Goal: Task Accomplishment & Management: Complete application form

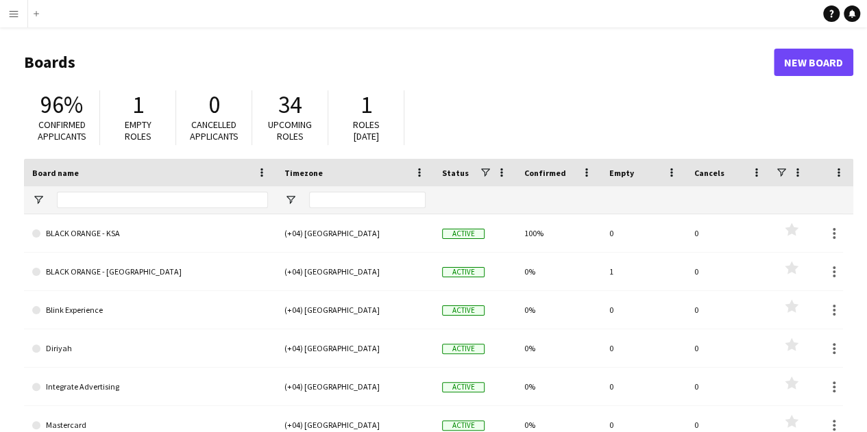
drag, startPoint x: 14, startPoint y: 32, endPoint x: 19, endPoint y: 13, distance: 20.0
click at [19, 13] on div "Menu Boards Boards Boards All jobs Status Workforce Workforce My Workforce Recr…" at bounding box center [433, 261] width 867 height 522
click at [19, 13] on button "Menu" at bounding box center [13, 13] width 27 height 27
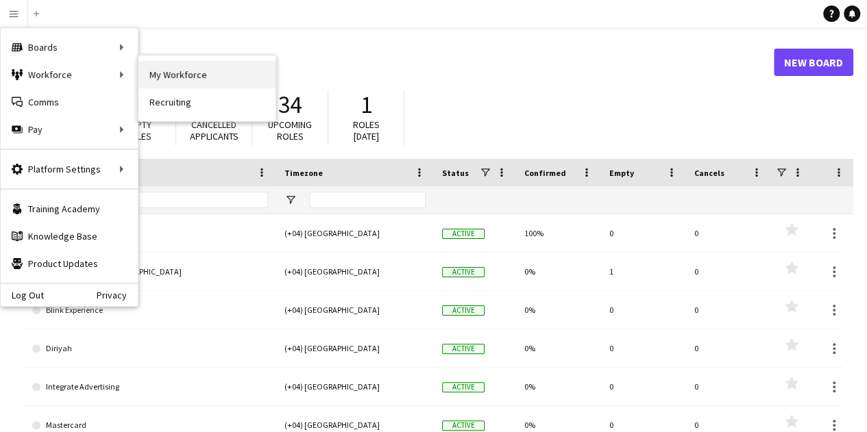
click at [171, 69] on link "My Workforce" at bounding box center [206, 74] width 137 height 27
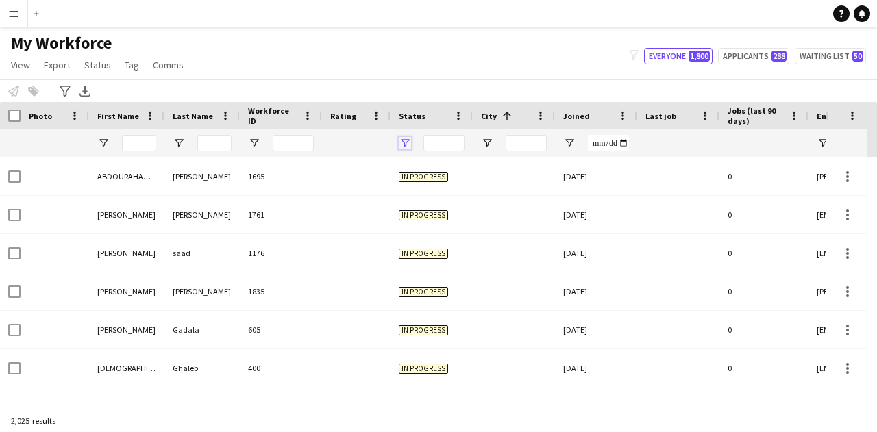
click at [403, 146] on span "Open Filter Menu" at bounding box center [405, 143] width 12 height 12
click at [428, 60] on div "My Workforce View Views Default view New view Update view Delete view Edit name…" at bounding box center [438, 56] width 877 height 47
click at [487, 138] on span "Open Filter Menu" at bounding box center [487, 143] width 12 height 12
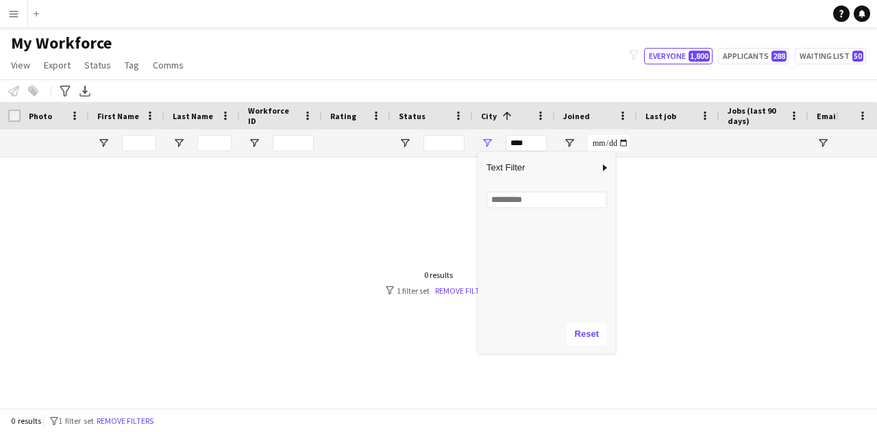
scroll to position [2241, 0]
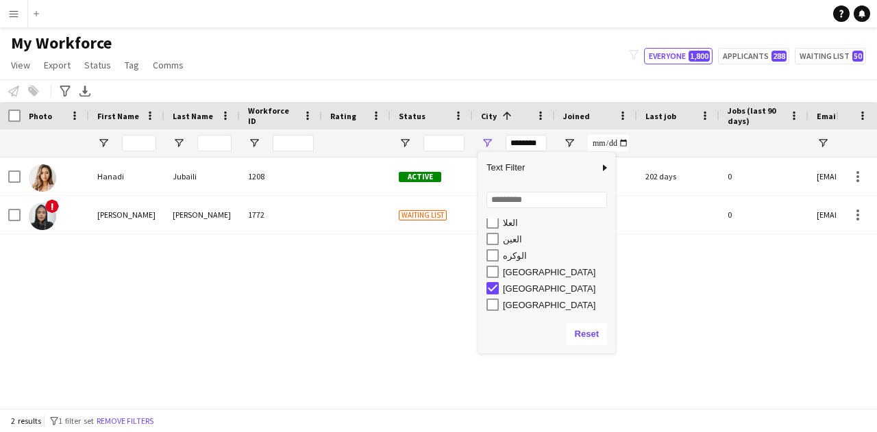
click at [487, 265] on div "[GEOGRAPHIC_DATA]" at bounding box center [551, 272] width 129 height 16
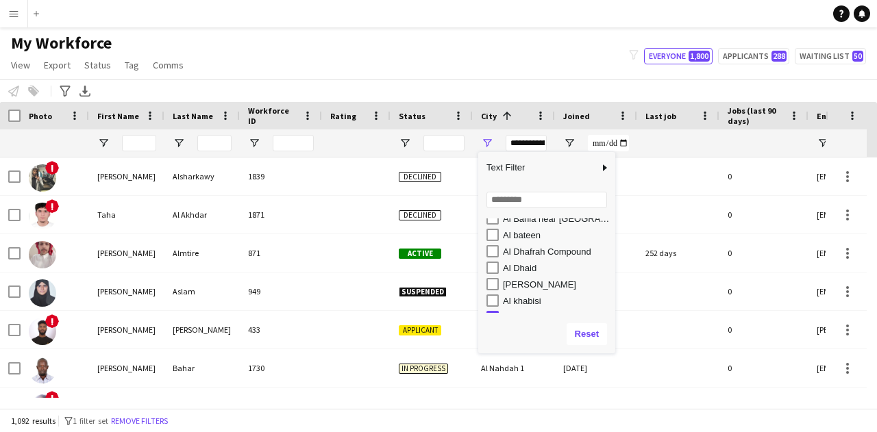
scroll to position [273, 0]
type input "**********"
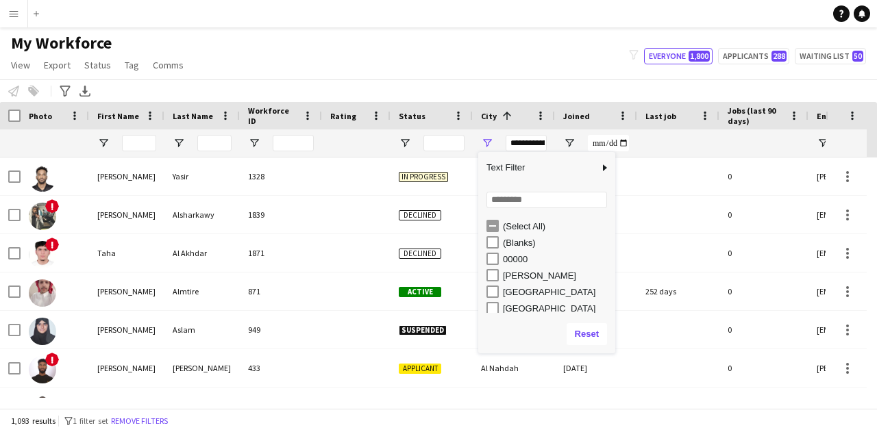
scroll to position [0, 0]
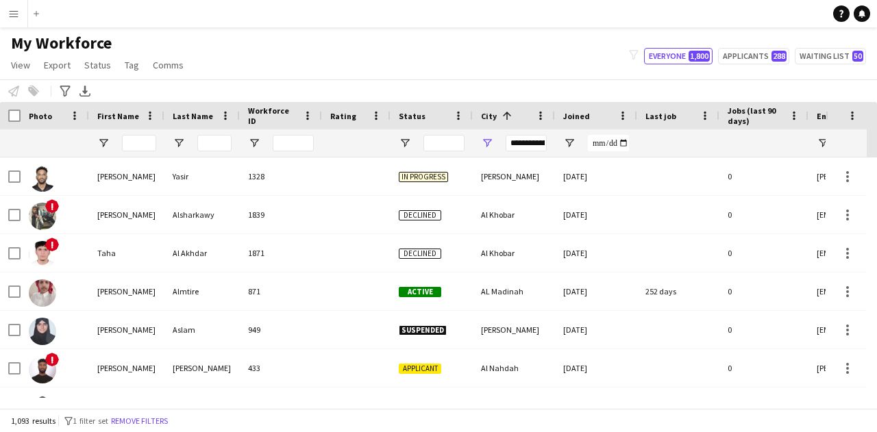
click at [326, 45] on div "My Workforce View Views Default view New view Update view Delete view Edit name…" at bounding box center [438, 56] width 877 height 47
click at [132, 66] on span "Tag" at bounding box center [132, 65] width 14 height 12
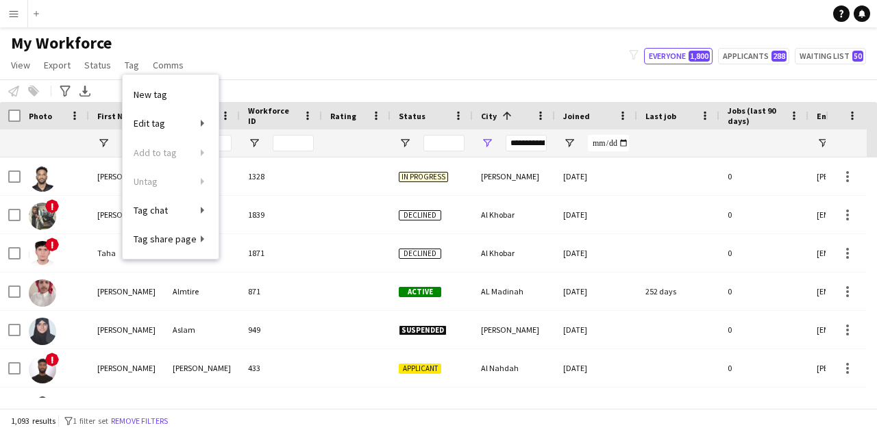
click at [307, 61] on div "My Workforce View Views Default view New view Update view Delete view Edit name…" at bounding box center [438, 56] width 877 height 47
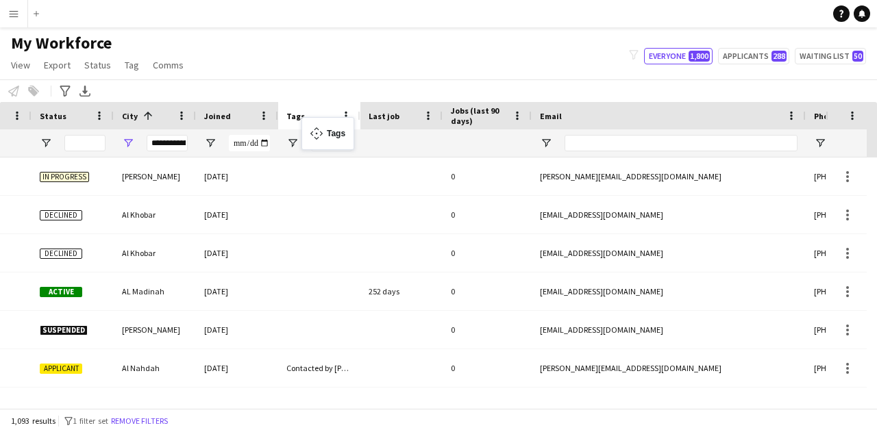
drag, startPoint x: 774, startPoint y: 114, endPoint x: 308, endPoint y: 125, distance: 466.1
click at [292, 143] on span "Open Filter Menu" at bounding box center [292, 143] width 12 height 12
click at [303, 66] on div "My Workforce View Views Default view New view Update view Delete view Edit name…" at bounding box center [438, 56] width 877 height 47
click at [137, 66] on span "Tag" at bounding box center [132, 65] width 14 height 12
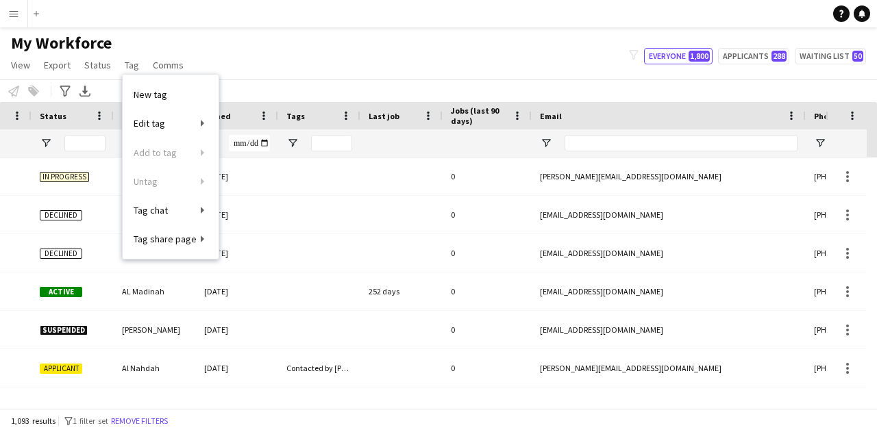
click at [265, 97] on div "Notify workforce Add to tag Select at least one crew to tag him or her. Advance…" at bounding box center [438, 90] width 877 height 23
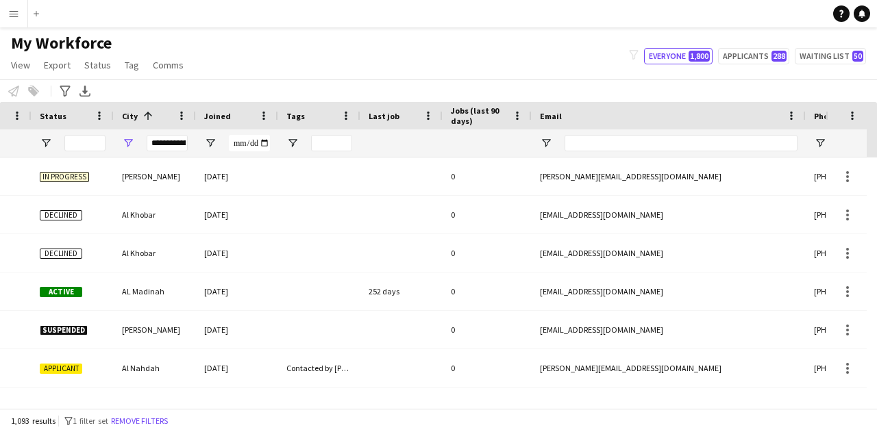
click at [13, 14] on app-icon "Menu" at bounding box center [13, 13] width 11 height 11
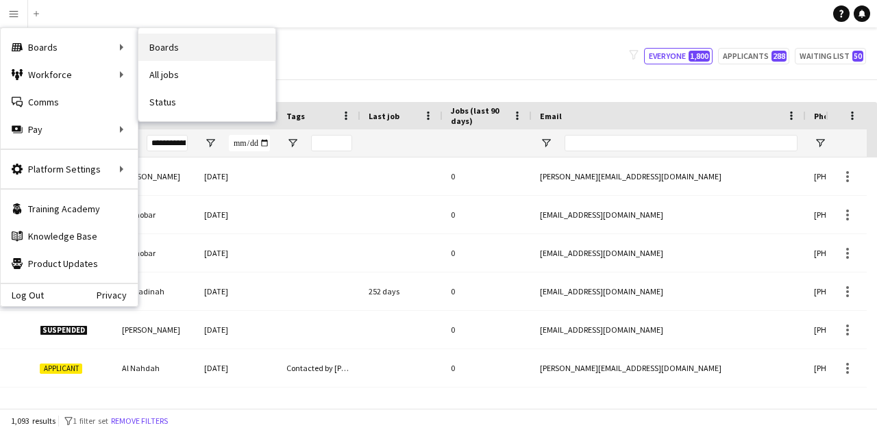
click at [185, 53] on link "Boards" at bounding box center [206, 47] width 137 height 27
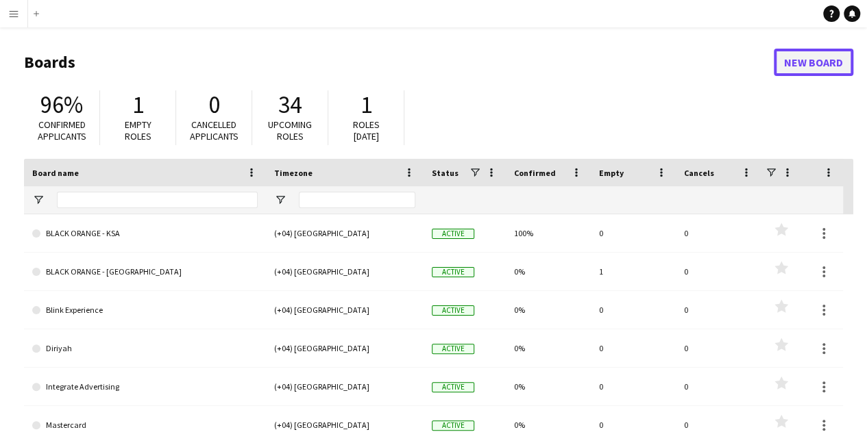
click at [798, 61] on link "New Board" at bounding box center [813, 62] width 79 height 27
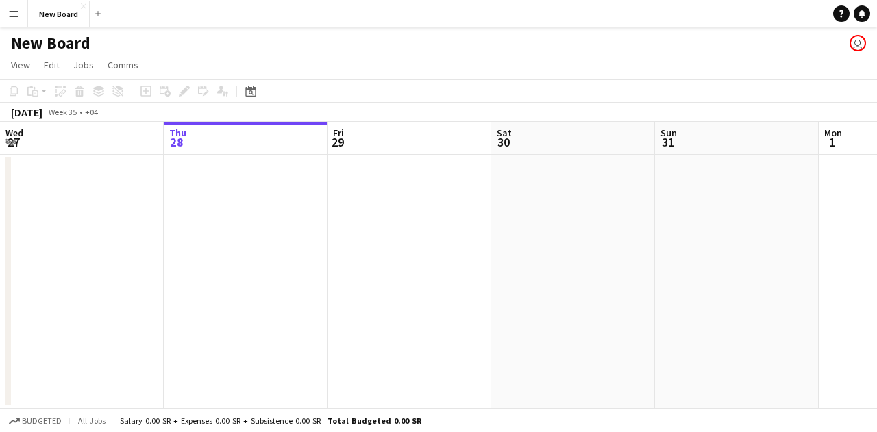
click at [304, 236] on app-date-cell at bounding box center [246, 282] width 164 height 254
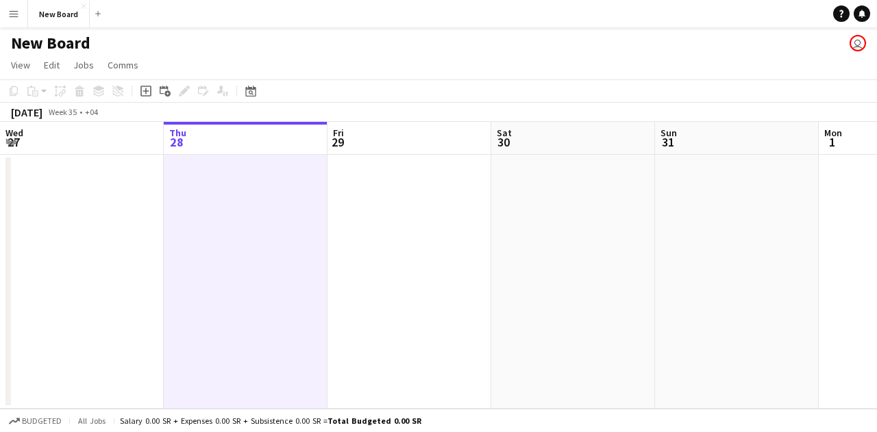
click at [106, 191] on app-date-cell at bounding box center [82, 282] width 164 height 254
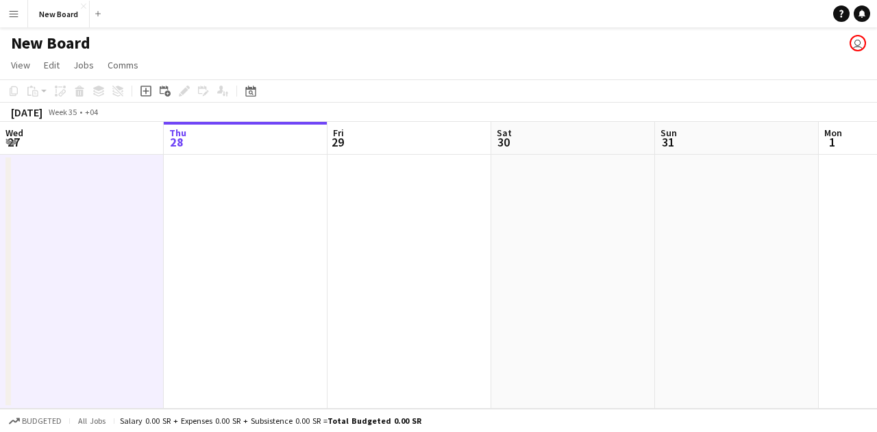
click at [284, 217] on app-date-cell at bounding box center [246, 282] width 164 height 254
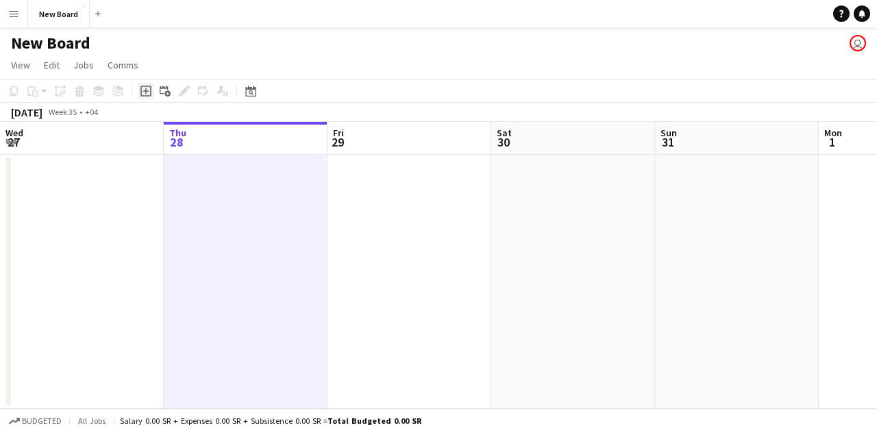
click at [141, 92] on icon at bounding box center [145, 91] width 11 height 11
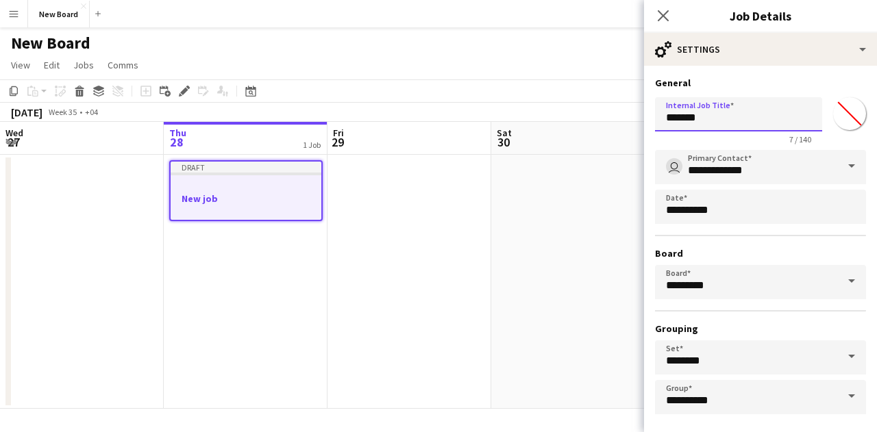
click at [752, 111] on input "*******" at bounding box center [738, 114] width 167 height 34
drag, startPoint x: 752, startPoint y: 111, endPoint x: 637, endPoint y: 121, distance: 116.2
click at [637, 121] on body "Menu Boards Boards Boards All jobs Status Workforce Workforce My Workforce Recr…" at bounding box center [438, 216] width 877 height 432
type input "*"
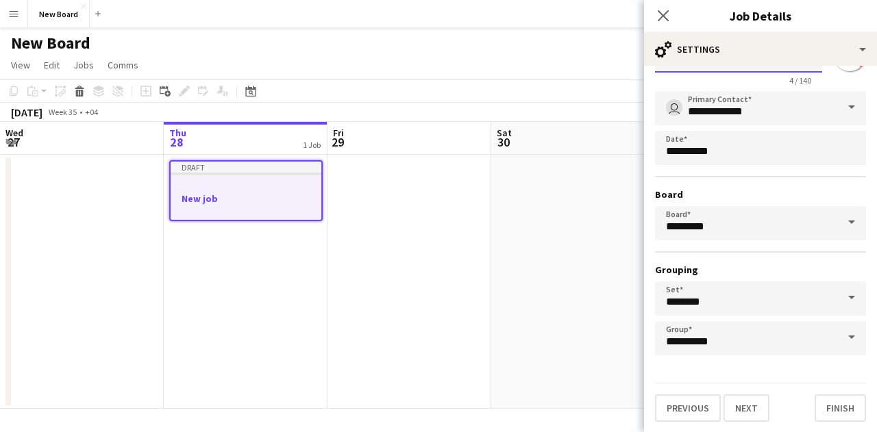
scroll to position [59, 0]
type input "***"
click at [751, 402] on button "Next" at bounding box center [747, 408] width 46 height 27
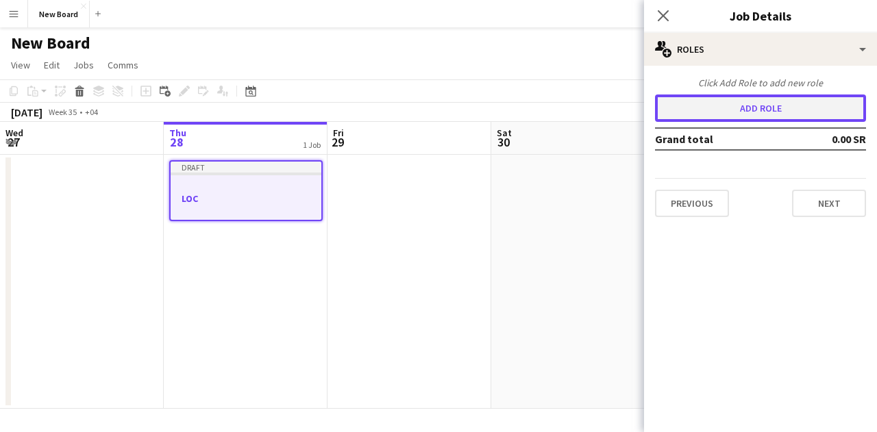
click at [756, 98] on button "Add role" at bounding box center [760, 108] width 211 height 27
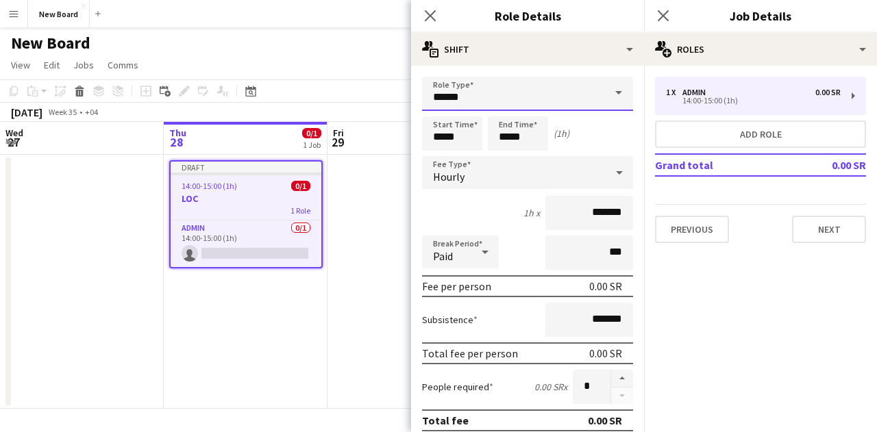
click at [508, 97] on input "*****" at bounding box center [527, 94] width 211 height 34
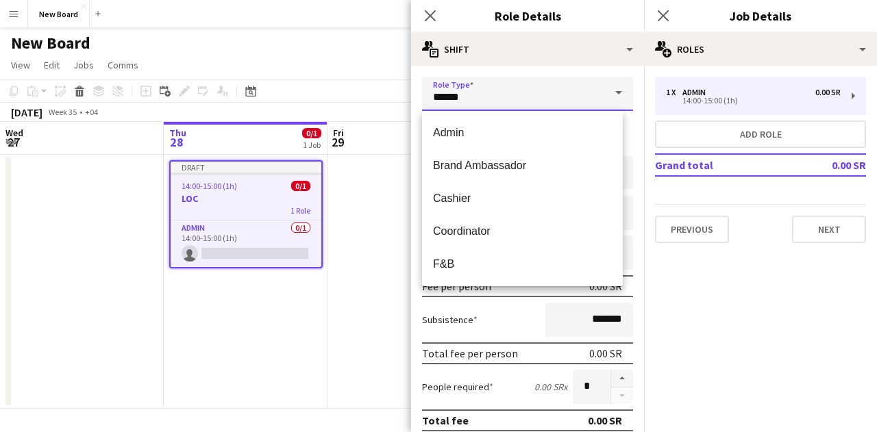
drag, startPoint x: 480, startPoint y: 90, endPoint x: 395, endPoint y: 91, distance: 85.7
click at [395, 91] on body "Menu Boards Boards Boards All jobs Status Workforce Workforce My Workforce Recr…" at bounding box center [438, 216] width 877 height 432
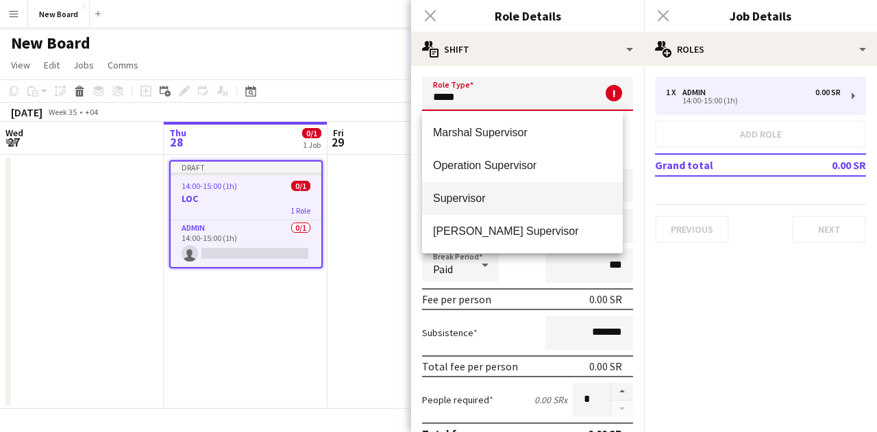
click at [485, 205] on mat-option "Supervisor" at bounding box center [522, 198] width 201 height 33
type input "**********"
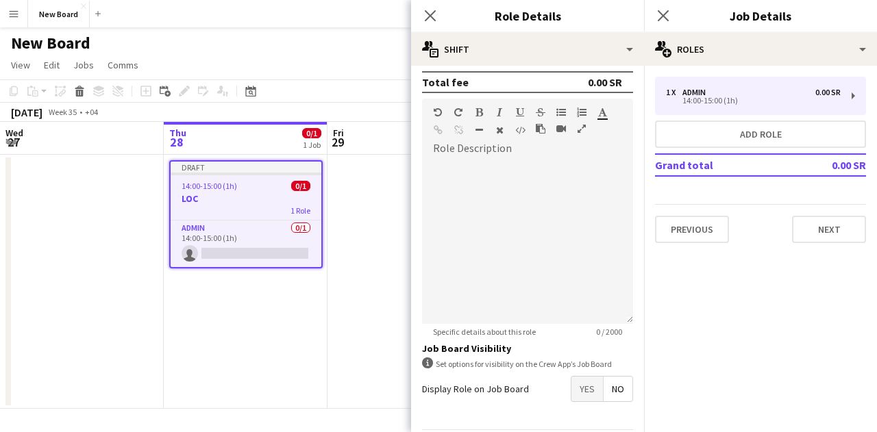
scroll to position [392, 0]
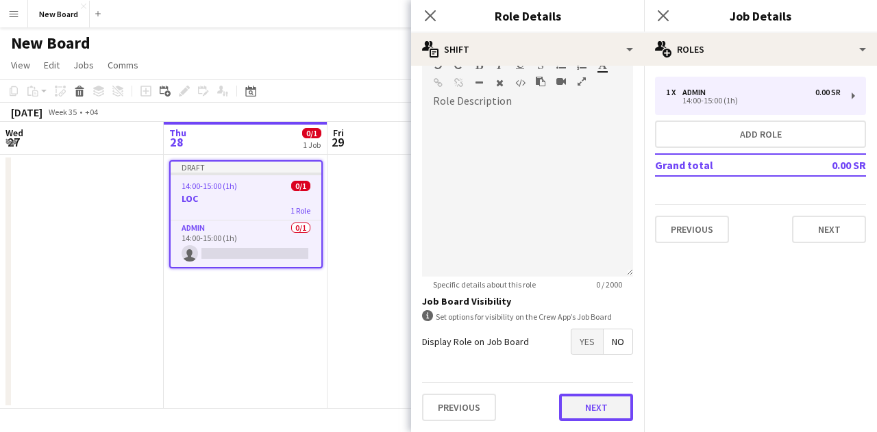
click at [581, 410] on button "Next" at bounding box center [596, 407] width 74 height 27
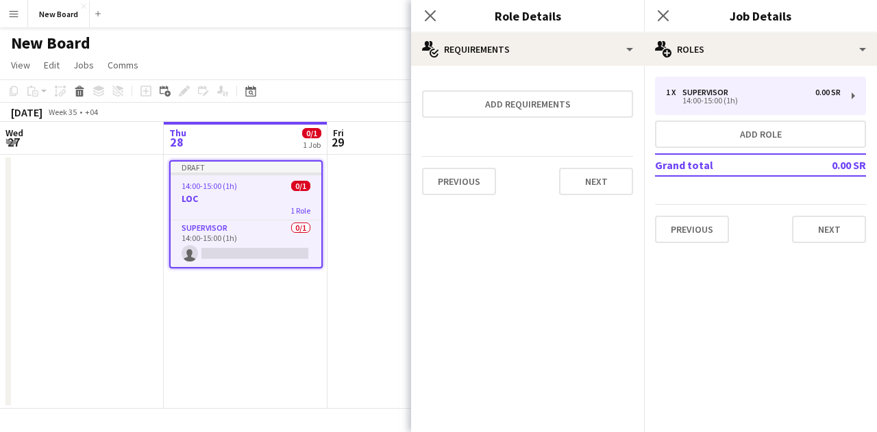
scroll to position [0, 0]
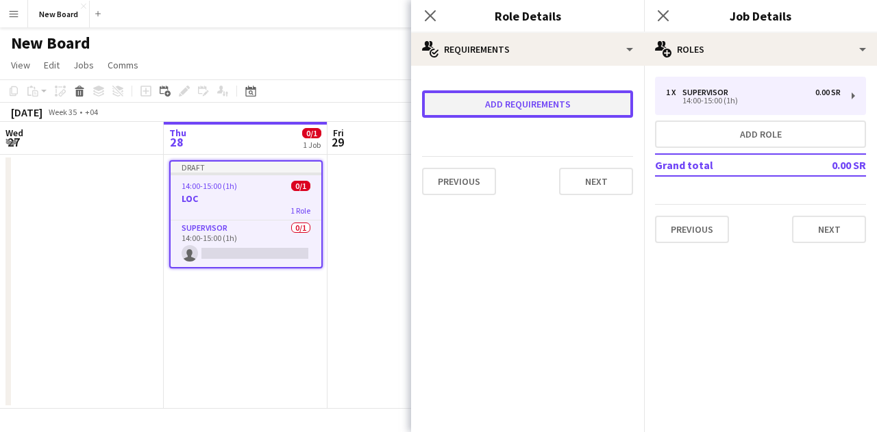
click at [540, 108] on button "Add requirements" at bounding box center [527, 103] width 211 height 27
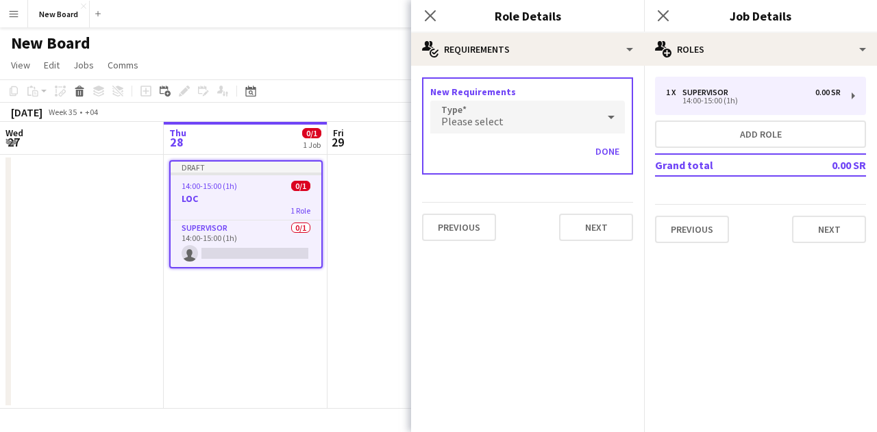
click at [236, 193] on h3 "LOC" at bounding box center [246, 199] width 151 height 12
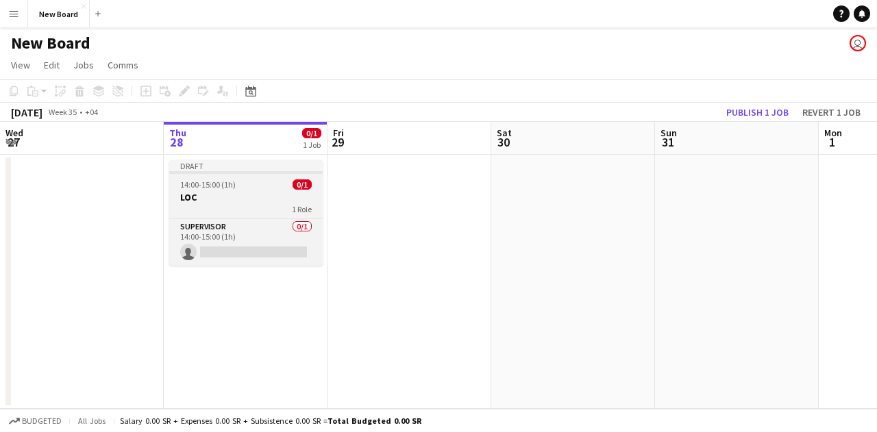
click at [267, 207] on div "1 Role" at bounding box center [245, 209] width 153 height 11
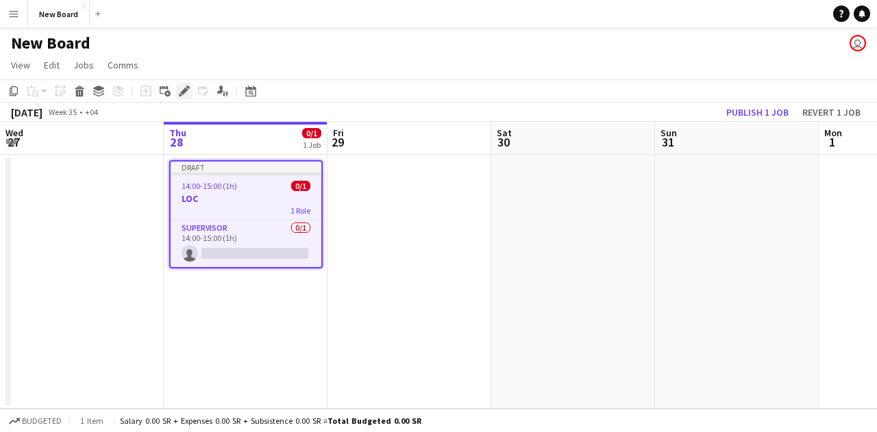
click at [182, 90] on icon "Edit" at bounding box center [184, 91] width 11 height 11
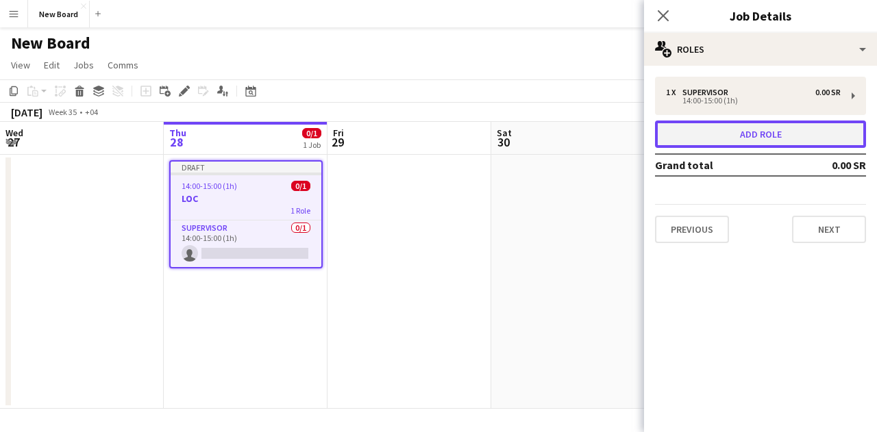
click at [788, 141] on button "Add role" at bounding box center [760, 134] width 211 height 27
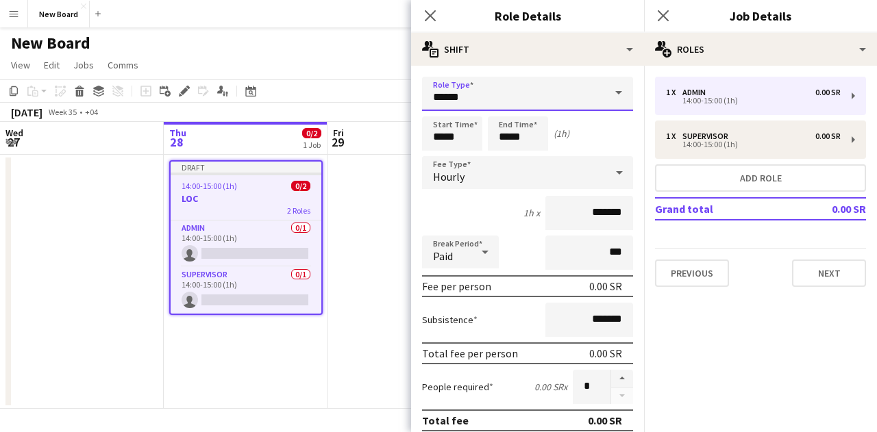
drag, startPoint x: 476, startPoint y: 93, endPoint x: 345, endPoint y: 82, distance: 130.6
click at [345, 82] on body "Menu Boards Boards Boards All jobs Status Workforce Workforce My Workforce Recr…" at bounding box center [438, 216] width 877 height 432
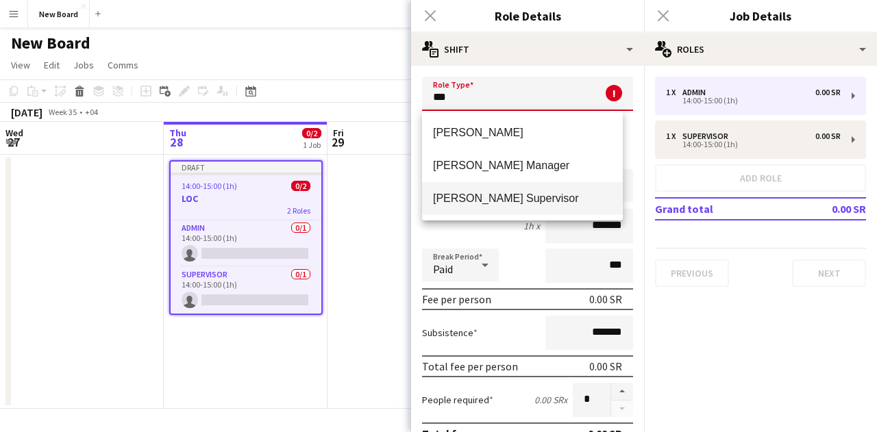
click at [485, 201] on span "[PERSON_NAME] Supervisor" at bounding box center [522, 198] width 179 height 13
type input "**********"
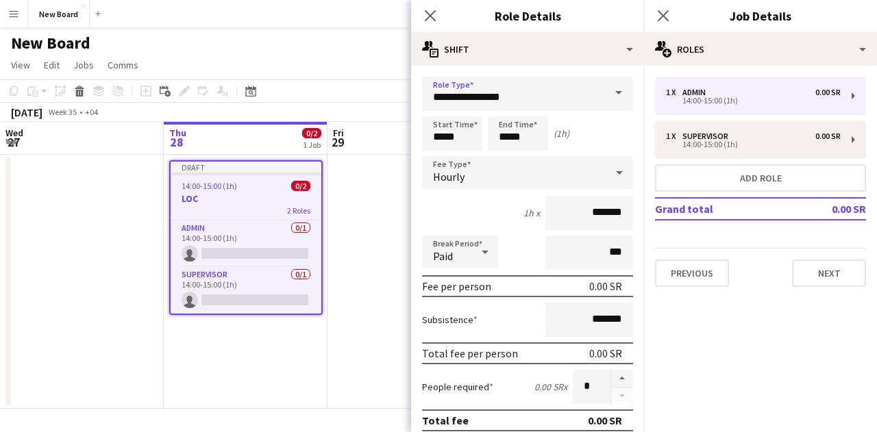
click at [375, 232] on app-date-cell at bounding box center [410, 282] width 164 height 254
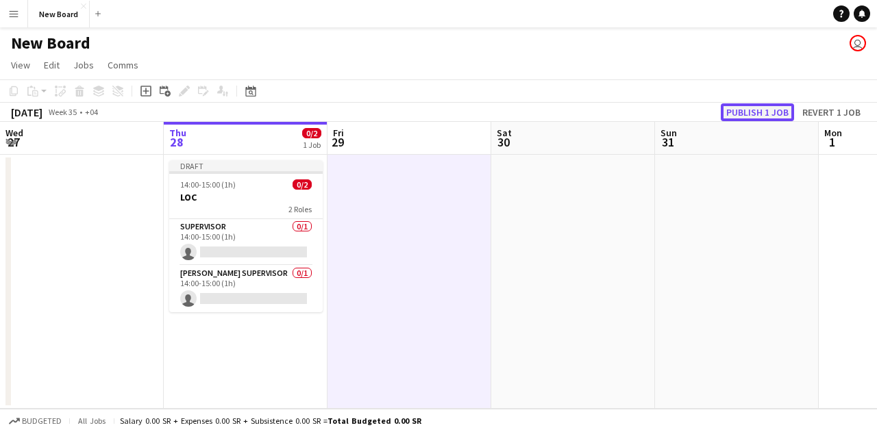
click at [742, 112] on button "Publish 1 job" at bounding box center [757, 112] width 73 height 18
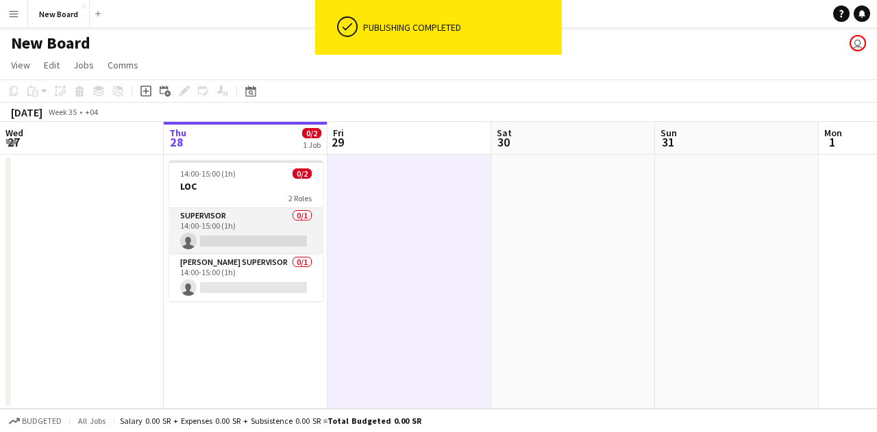
click at [247, 231] on app-card-role "Supervisor 0/1 14:00-15:00 (1h) single-neutral-actions" at bounding box center [245, 231] width 153 height 47
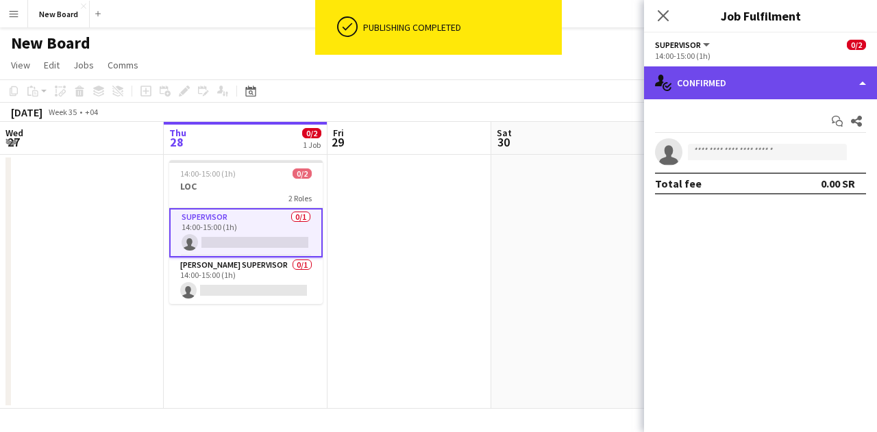
click at [729, 78] on div "single-neutral-actions-check-2 Confirmed" at bounding box center [760, 82] width 233 height 33
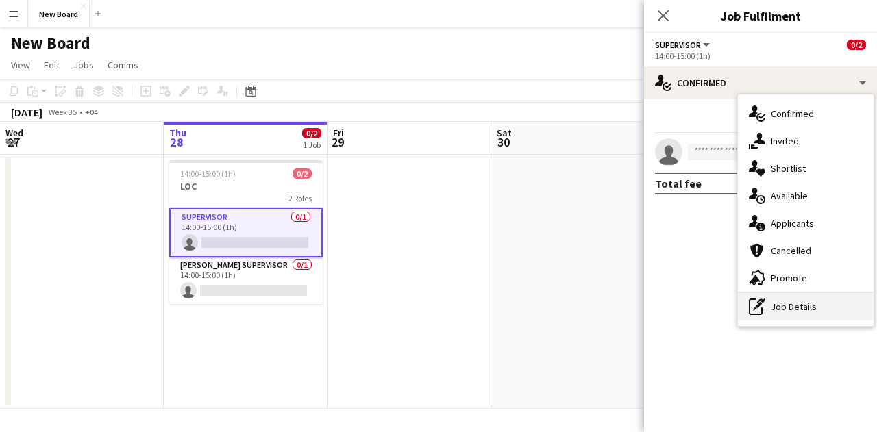
click at [781, 304] on div "pen-write Job Details" at bounding box center [806, 306] width 136 height 27
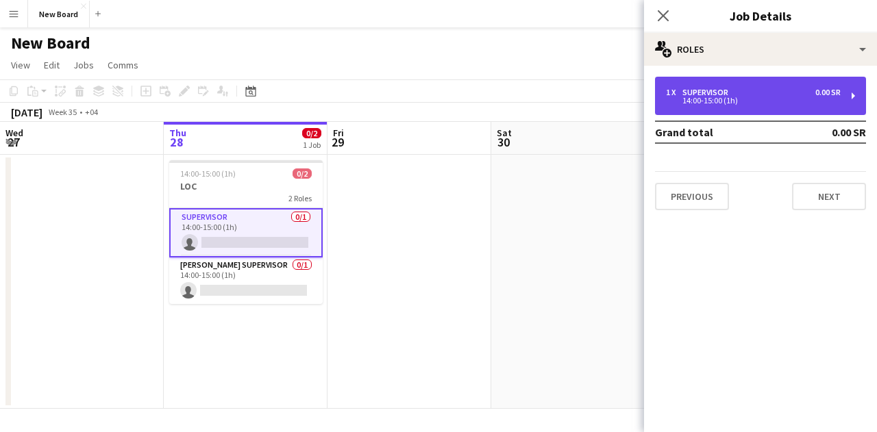
click at [715, 93] on div "Supervisor" at bounding box center [708, 93] width 51 height 10
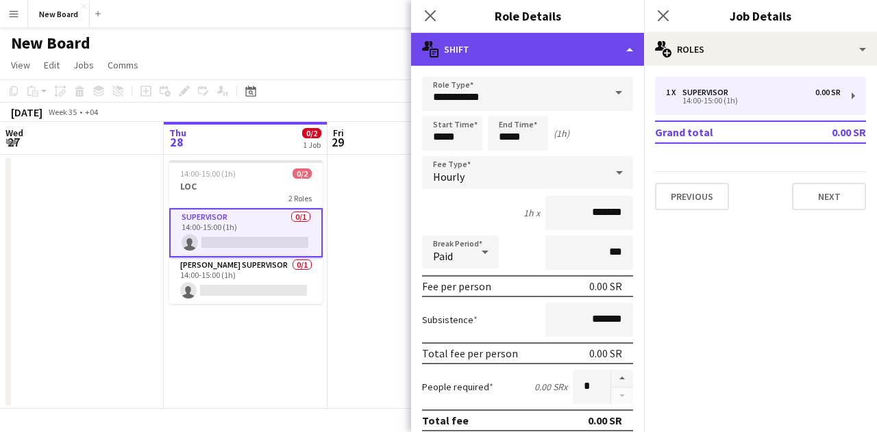
click at [561, 57] on div "multiple-actions-text Shift" at bounding box center [527, 49] width 233 height 33
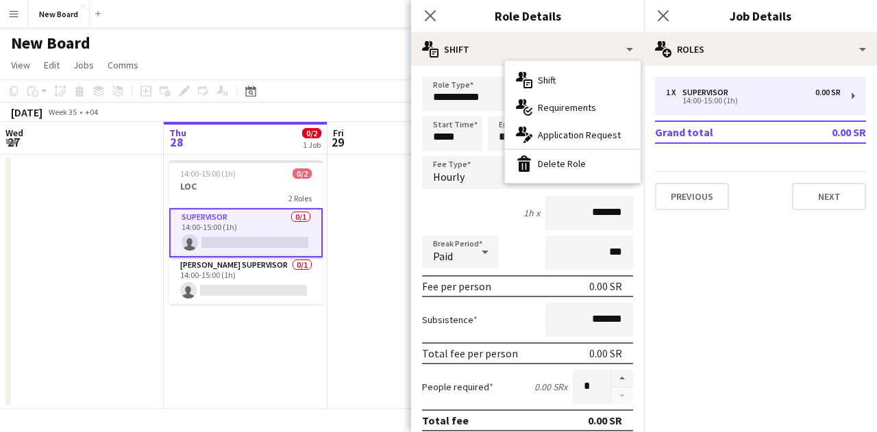
click at [471, 211] on div "1h x *******" at bounding box center [527, 213] width 211 height 34
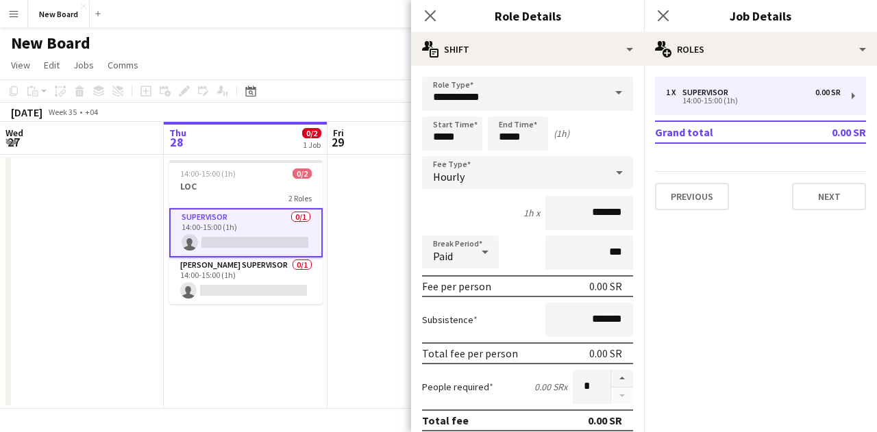
click at [239, 227] on app-card-role "Supervisor 0/1 14:00-15:00 (1h) single-neutral-actions" at bounding box center [245, 232] width 153 height 49
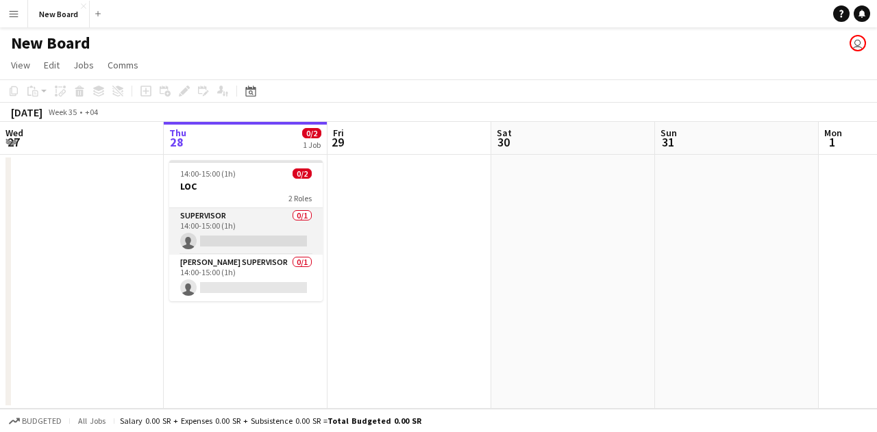
click at [239, 227] on app-card-role "Supervisor 0/1 14:00-15:00 (1h) single-neutral-actions" at bounding box center [245, 231] width 153 height 47
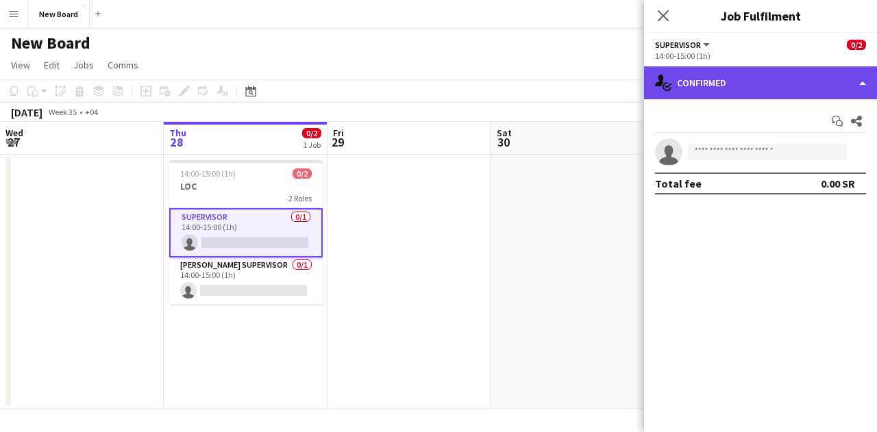
click at [777, 75] on div "single-neutral-actions-check-2 Confirmed" at bounding box center [760, 82] width 233 height 33
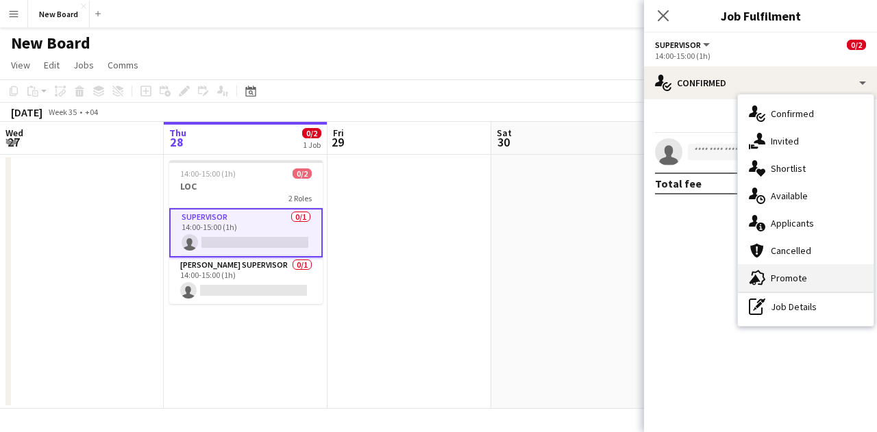
click at [785, 287] on div "advertising-megaphone Promote" at bounding box center [806, 278] width 136 height 27
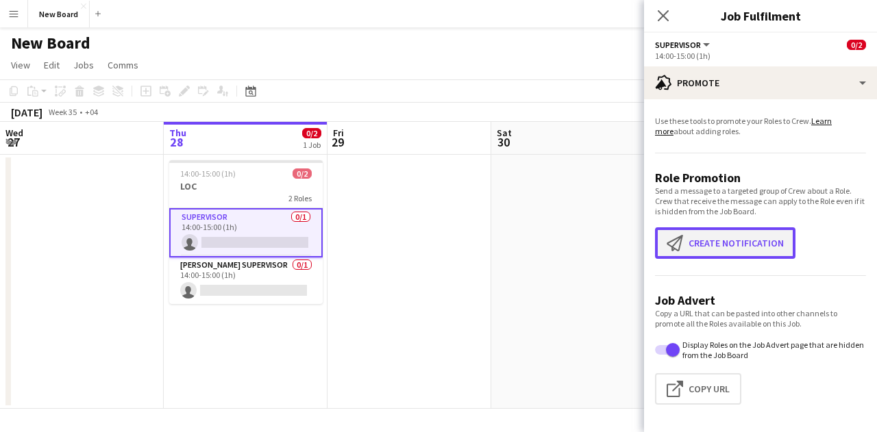
click at [726, 232] on button "Create notification Create notification" at bounding box center [725, 244] width 140 height 32
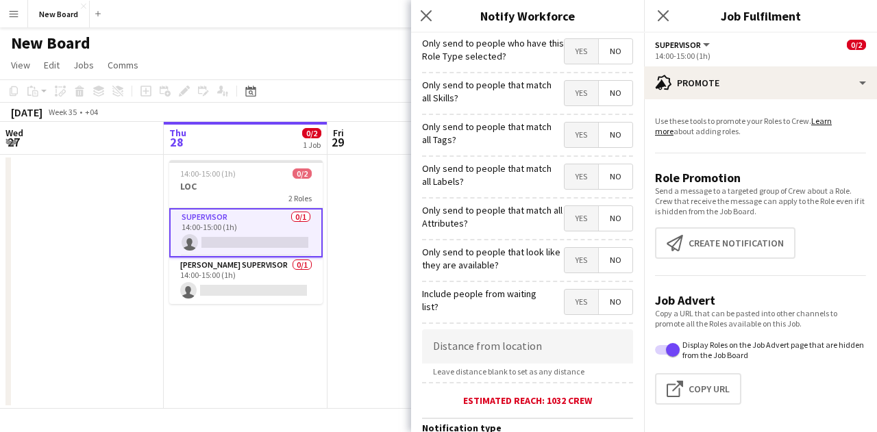
click at [288, 156] on app-date-cell "14:00-15:00 (1h) 0/2 LOC 2 Roles Supervisor 0/1 14:00-15:00 (1h) single-neutral…" at bounding box center [246, 282] width 164 height 254
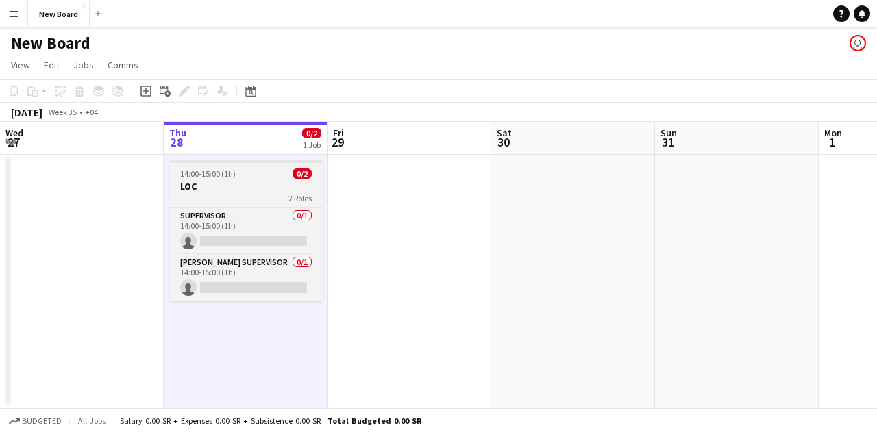
click at [214, 177] on span "14:00-15:00 (1h)" at bounding box center [208, 174] width 56 height 10
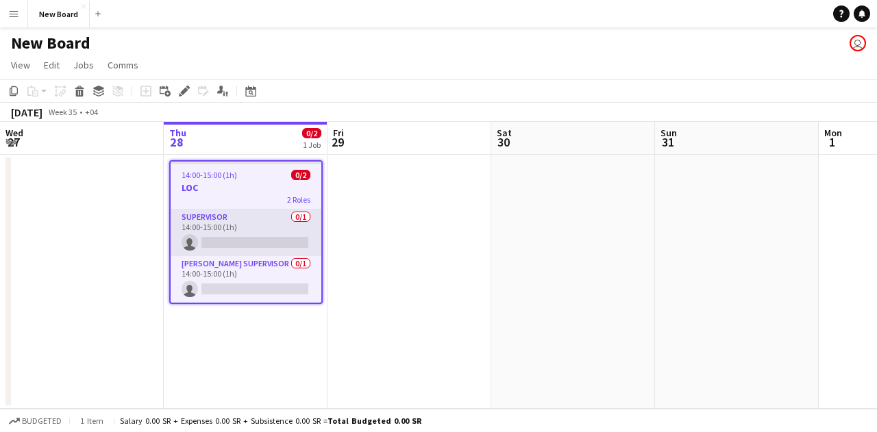
click at [233, 247] on app-card-role "Supervisor 0/1 14:00-15:00 (1h) single-neutral-actions" at bounding box center [246, 233] width 151 height 47
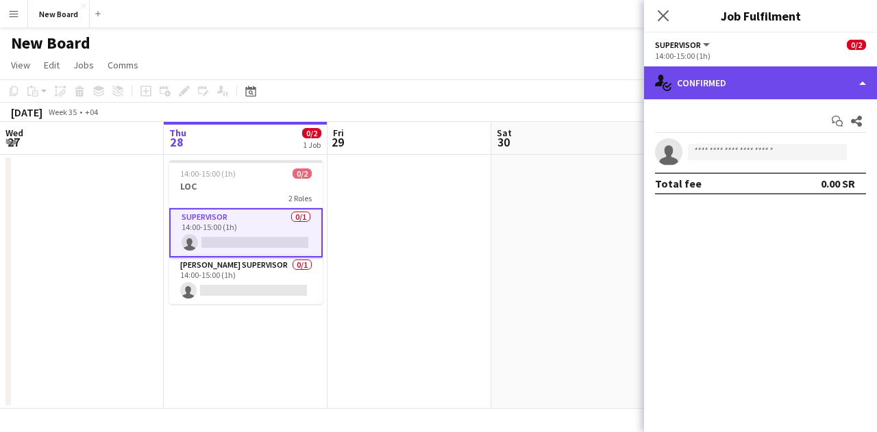
click at [779, 91] on div "single-neutral-actions-check-2 Confirmed" at bounding box center [760, 82] width 233 height 33
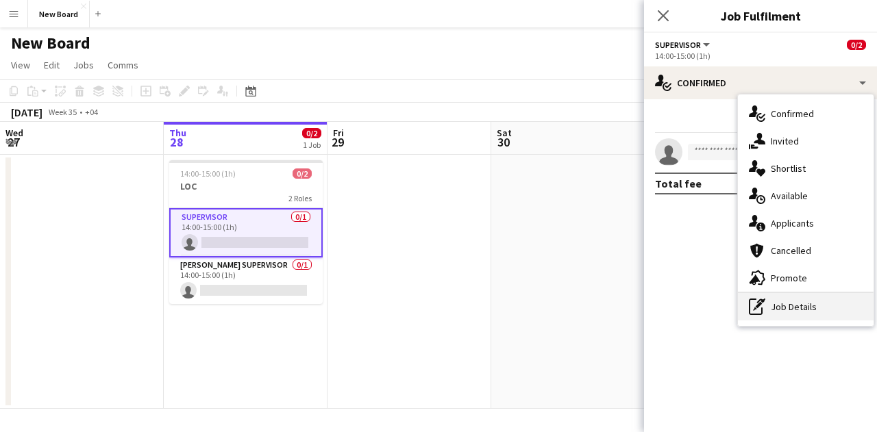
click at [792, 303] on div "pen-write Job Details" at bounding box center [806, 306] width 136 height 27
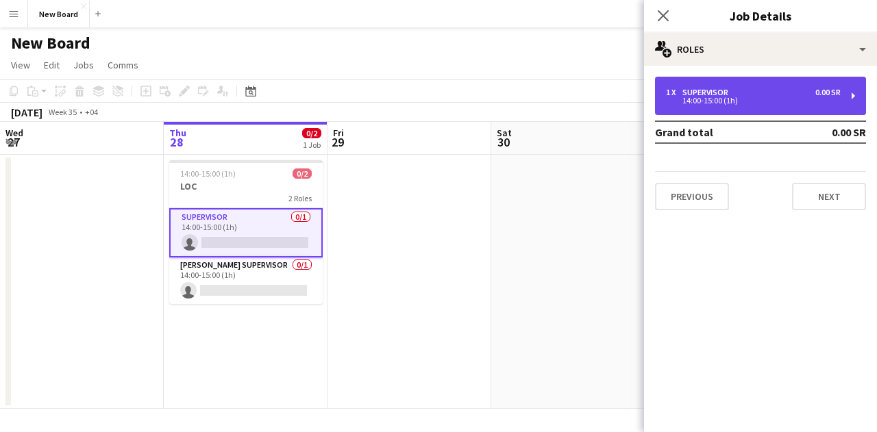
click at [744, 101] on div "14:00-15:00 (1h)" at bounding box center [753, 100] width 175 height 7
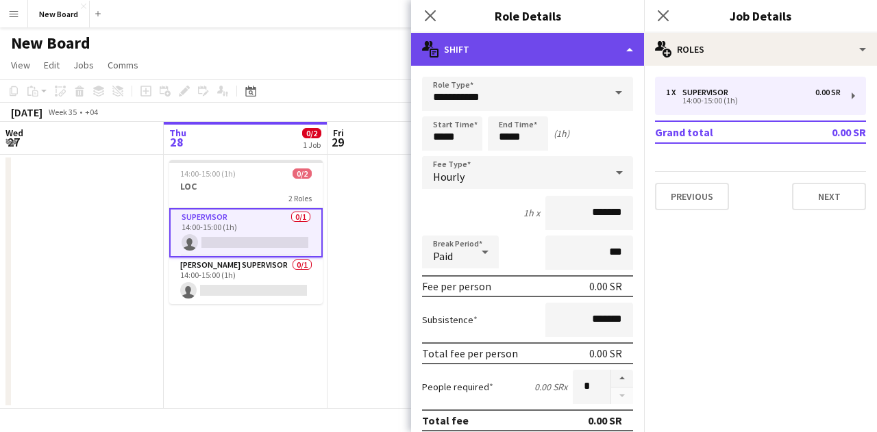
click at [557, 45] on div "multiple-actions-text Shift" at bounding box center [527, 49] width 233 height 33
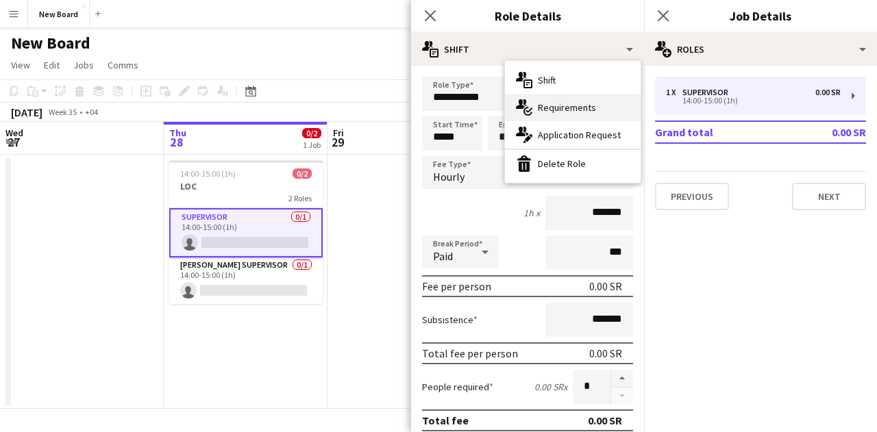
click at [557, 100] on div "multiple-actions-check-2 Requirements" at bounding box center [573, 107] width 136 height 27
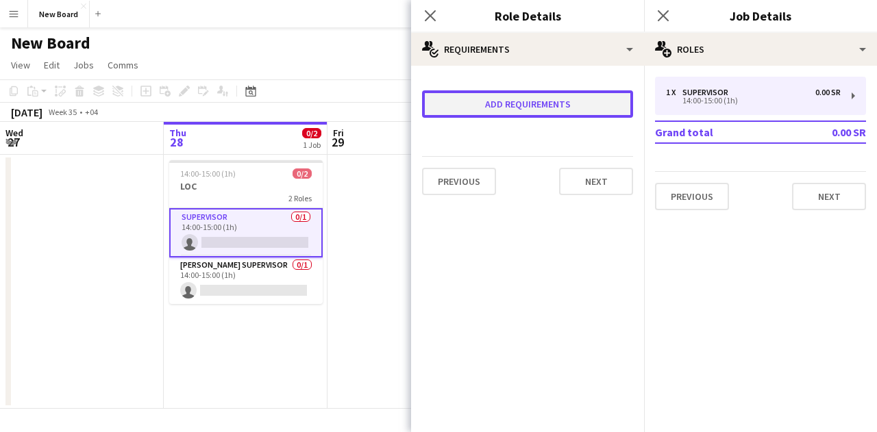
click at [482, 115] on button "Add requirements" at bounding box center [527, 103] width 211 height 27
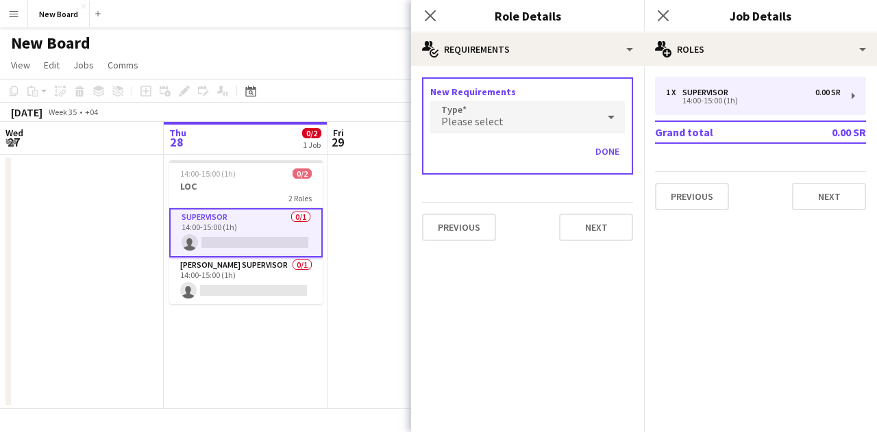
click at [475, 132] on div "Please select" at bounding box center [513, 117] width 167 height 33
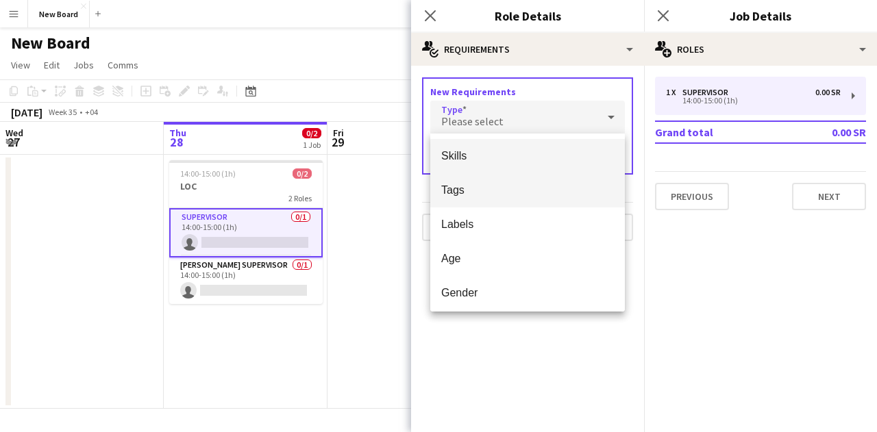
click at [485, 193] on span "Tags" at bounding box center [527, 190] width 173 height 13
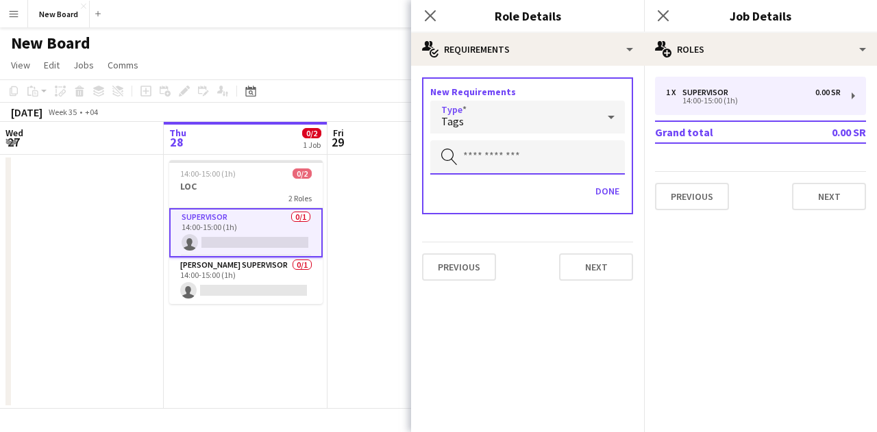
click at [479, 161] on input "text" at bounding box center [527, 157] width 195 height 34
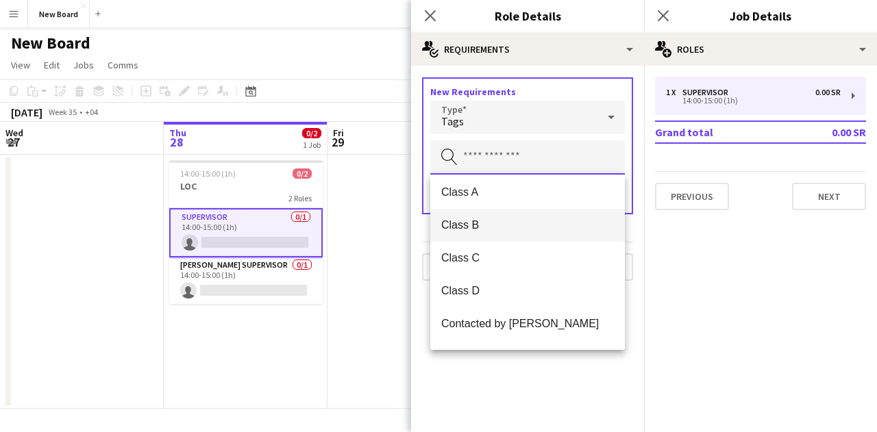
scroll to position [42, 0]
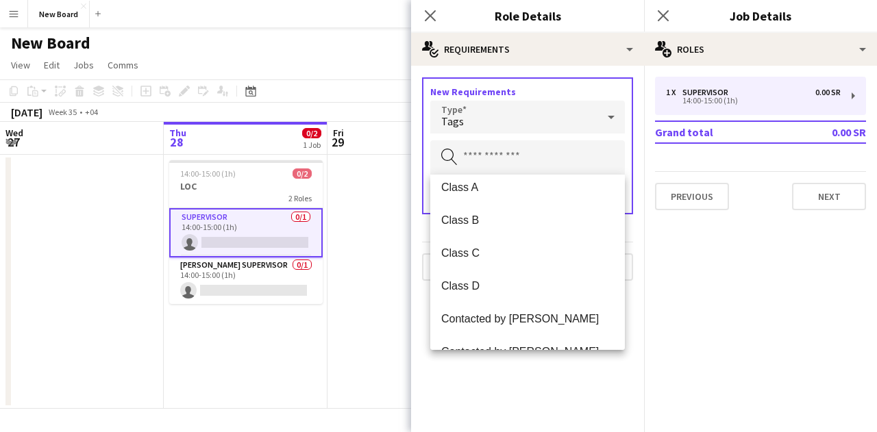
click at [525, 110] on div "Tags" at bounding box center [513, 117] width 167 height 33
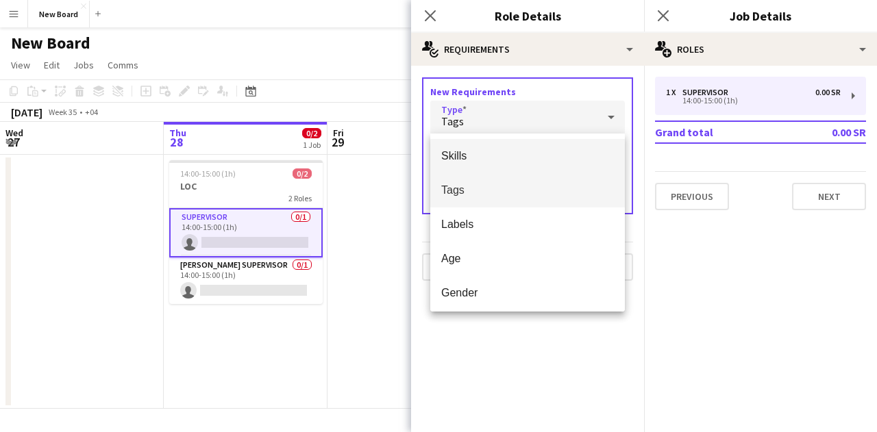
click at [502, 157] on span "Skills" at bounding box center [527, 155] width 173 height 13
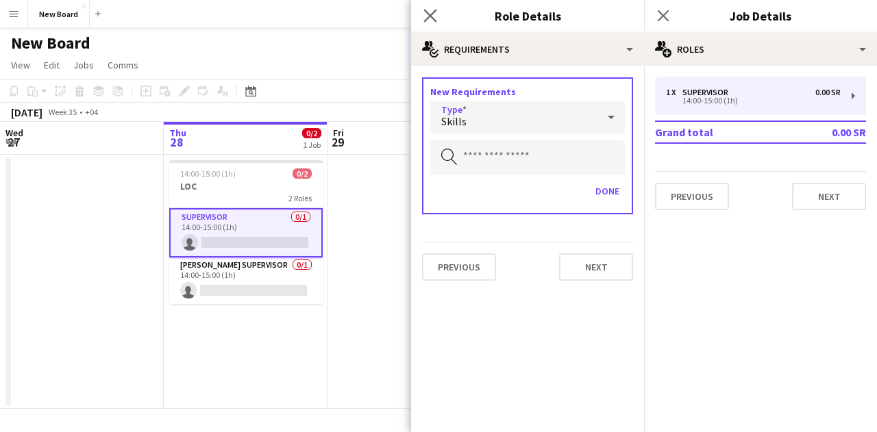
click at [434, 8] on app-icon "Close pop-in" at bounding box center [431, 16] width 20 height 20
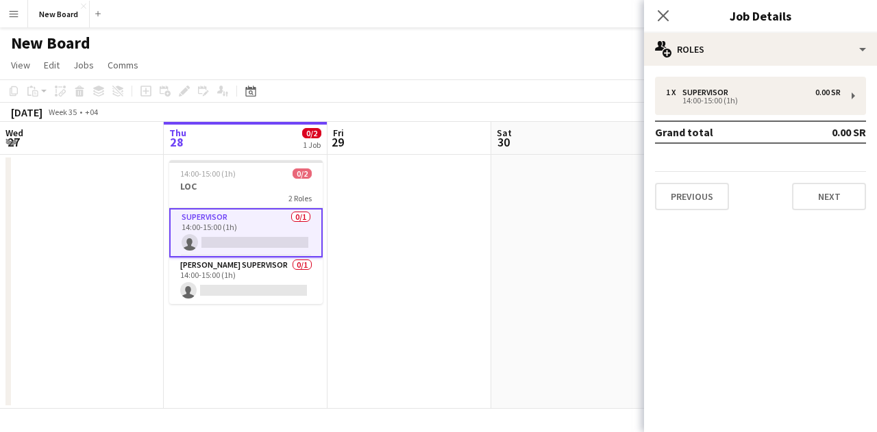
click at [264, 230] on app-card-role "Supervisor 0/1 14:00-15:00 (1h) single-neutral-actions" at bounding box center [245, 232] width 153 height 49
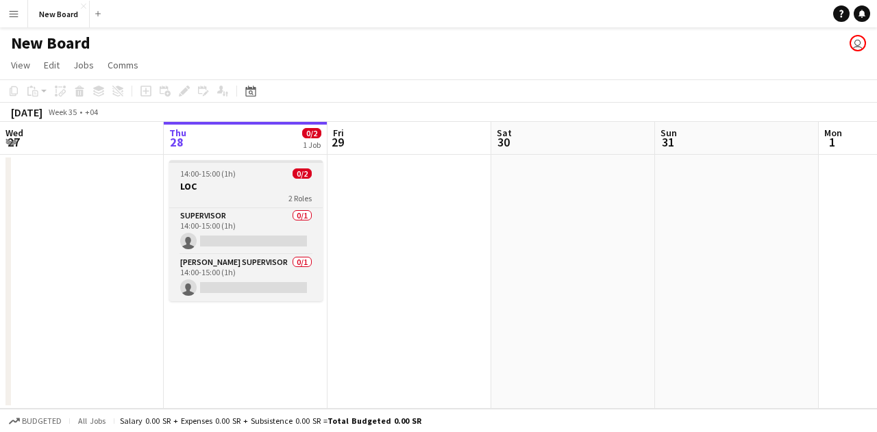
click at [245, 185] on h3 "LOC" at bounding box center [245, 186] width 153 height 12
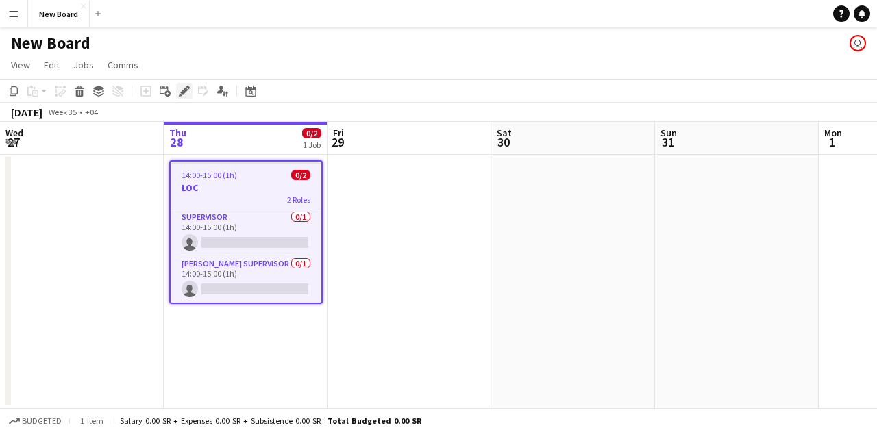
click at [182, 94] on icon "Edit" at bounding box center [184, 91] width 11 height 11
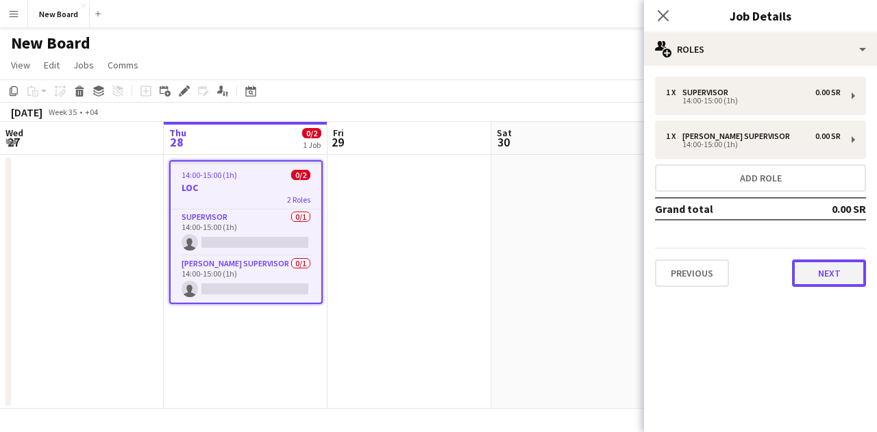
click at [823, 275] on button "Next" at bounding box center [829, 273] width 74 height 27
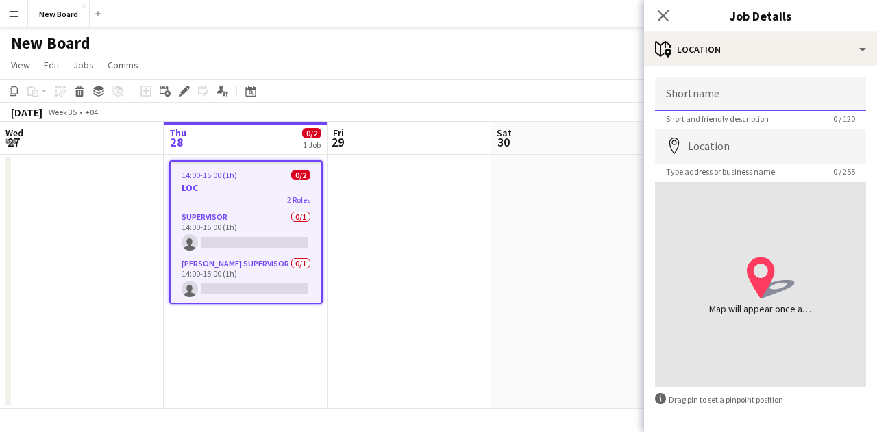
click at [698, 81] on input "Shortname" at bounding box center [760, 94] width 211 height 34
type input "******"
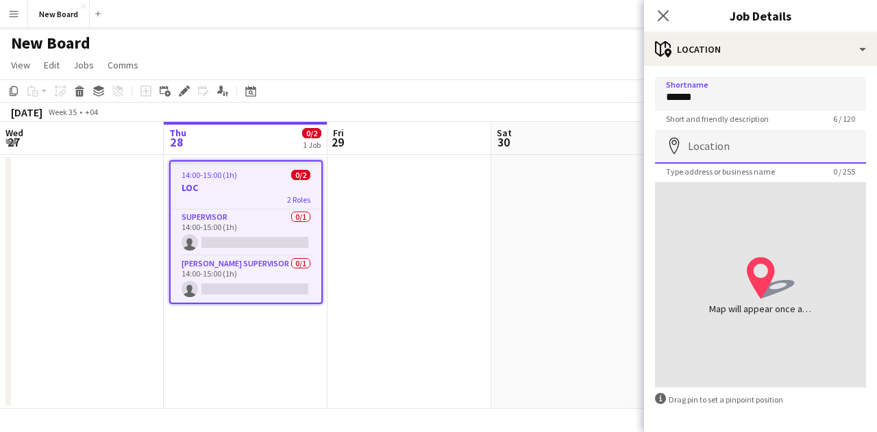
click at [709, 153] on input "Location" at bounding box center [760, 147] width 211 height 34
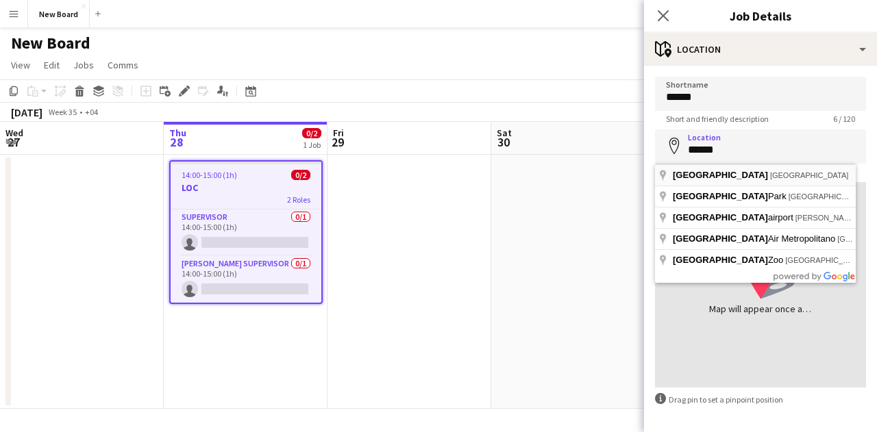
type input "**********"
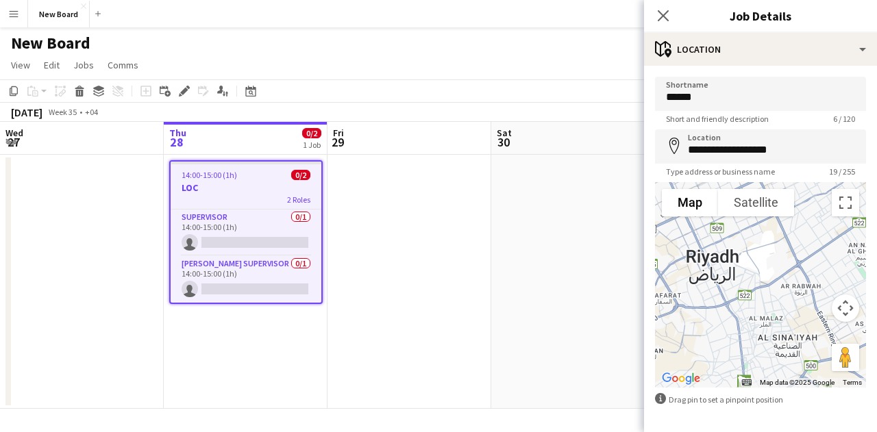
click at [526, 283] on app-date-cell at bounding box center [573, 282] width 164 height 254
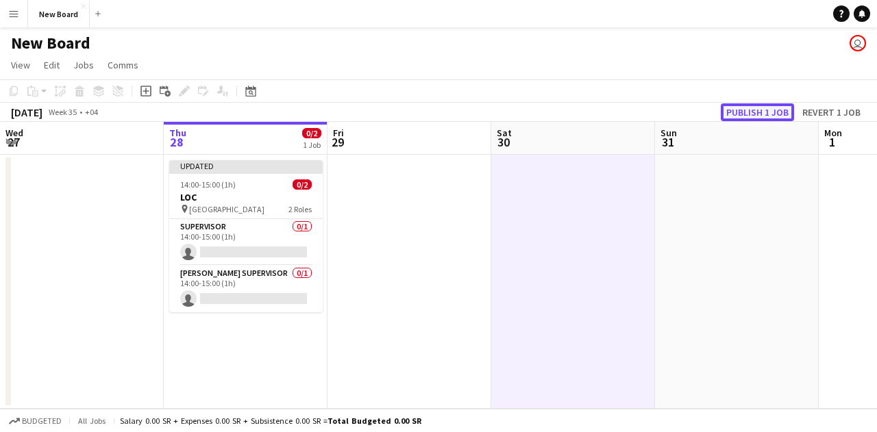
click at [761, 110] on button "Publish 1 job" at bounding box center [757, 112] width 73 height 18
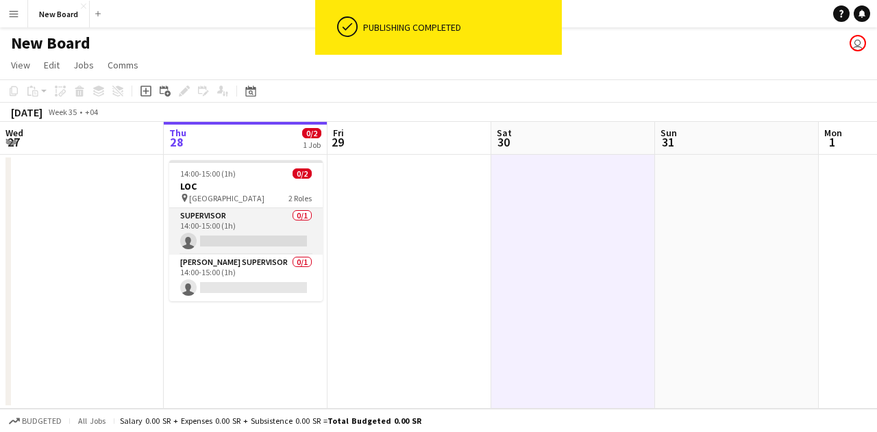
click at [275, 224] on app-card-role "Supervisor 0/1 14:00-15:00 (1h) single-neutral-actions" at bounding box center [245, 231] width 153 height 47
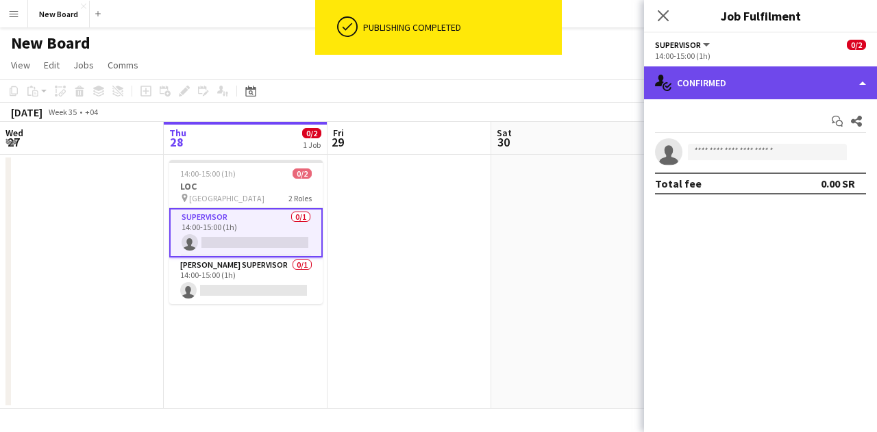
click at [714, 78] on div "single-neutral-actions-check-2 Confirmed" at bounding box center [760, 82] width 233 height 33
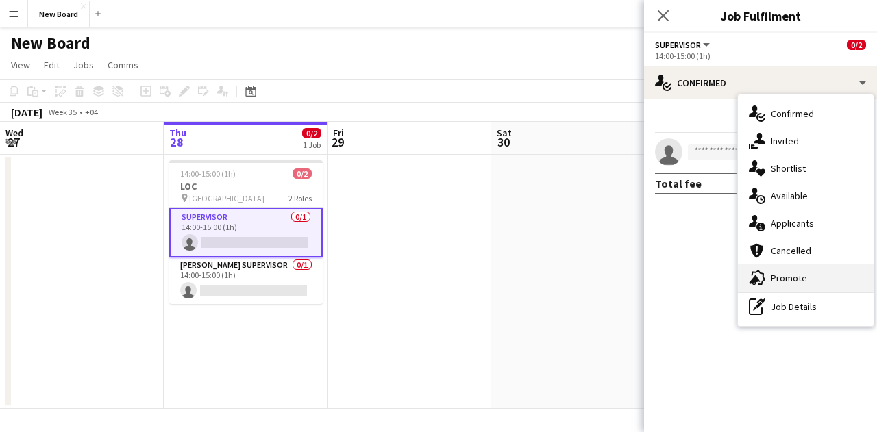
click at [818, 276] on div "advertising-megaphone Promote" at bounding box center [806, 278] width 136 height 27
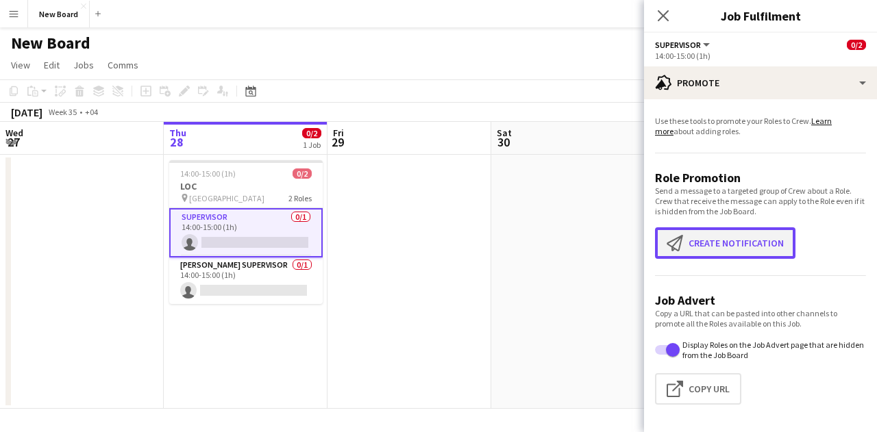
click at [742, 240] on button "Create notification Create notification" at bounding box center [725, 244] width 140 height 32
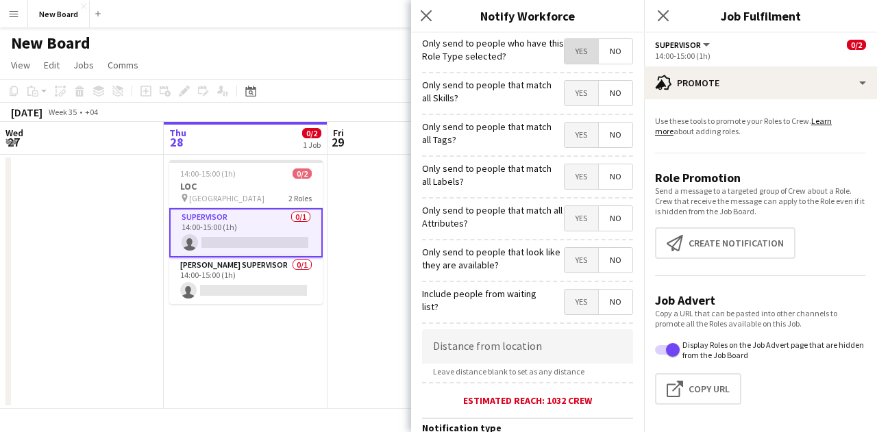
click at [576, 49] on span "Yes" at bounding box center [582, 51] width 34 height 25
click at [567, 97] on span "Yes" at bounding box center [582, 93] width 34 height 25
click at [578, 139] on span "Yes" at bounding box center [582, 135] width 34 height 25
click at [570, 182] on span "Yes" at bounding box center [582, 176] width 34 height 25
click at [576, 225] on span "Yes" at bounding box center [582, 218] width 34 height 25
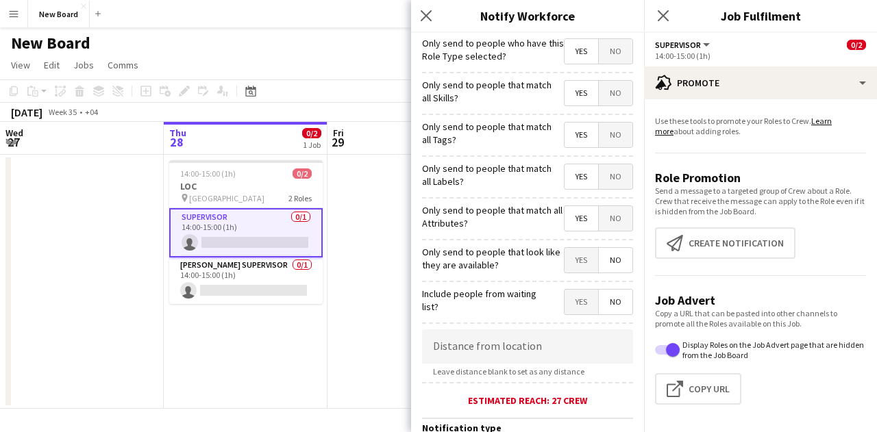
click at [565, 269] on span "Yes" at bounding box center [582, 260] width 34 height 25
click at [606, 308] on span "No" at bounding box center [616, 302] width 34 height 25
click at [540, 348] on input at bounding box center [527, 347] width 211 height 34
click at [385, 312] on app-date-cell at bounding box center [410, 282] width 164 height 254
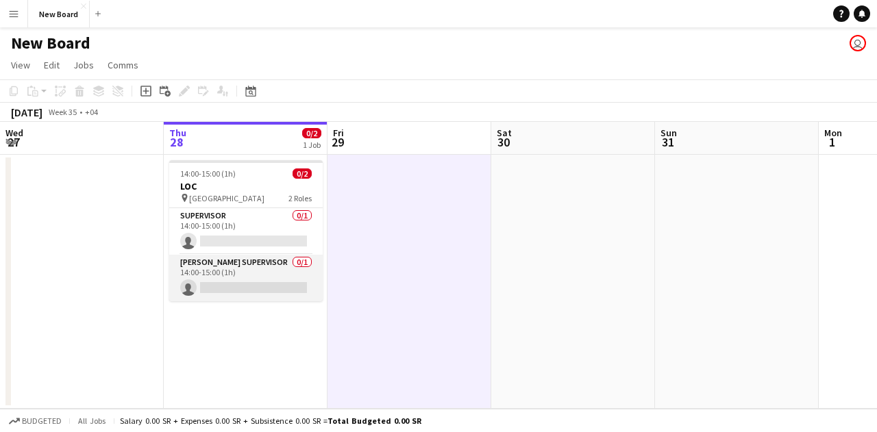
click at [267, 270] on app-card-role "[PERSON_NAME] Supervisor 0/1 14:00-15:00 (1h) single-neutral-actions" at bounding box center [245, 278] width 153 height 47
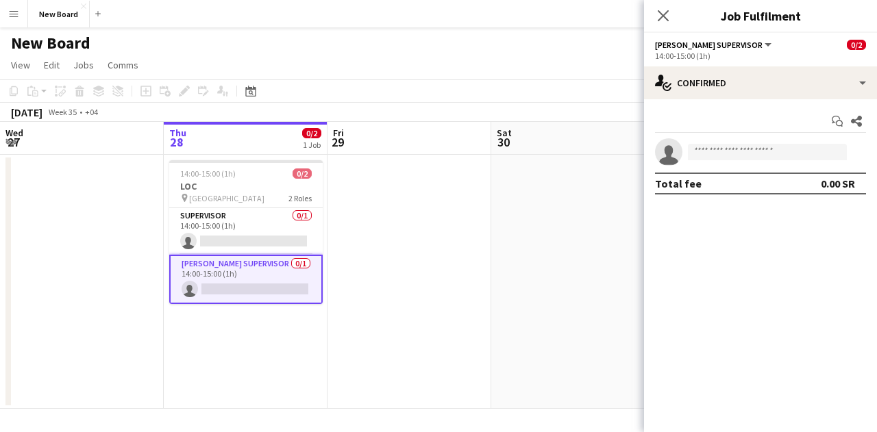
click at [798, 99] on div "Start chat Share single-neutral-actions Total fee 0.00 SR" at bounding box center [760, 152] width 233 height 106
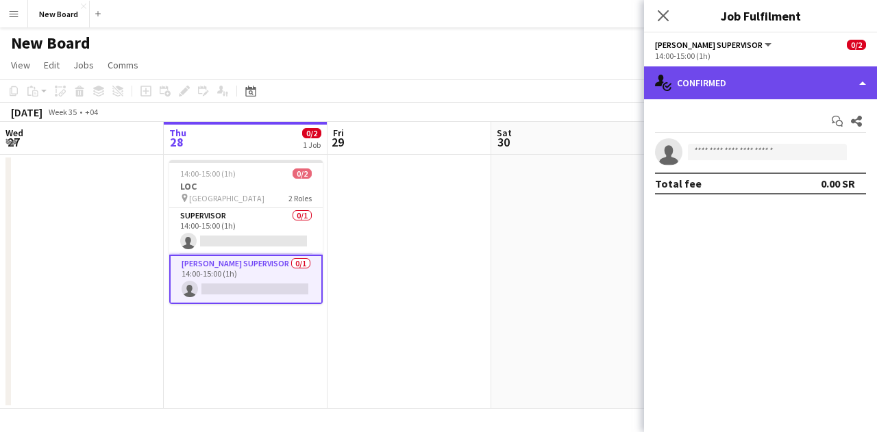
click at [789, 90] on div "single-neutral-actions-check-2 Confirmed" at bounding box center [760, 82] width 233 height 33
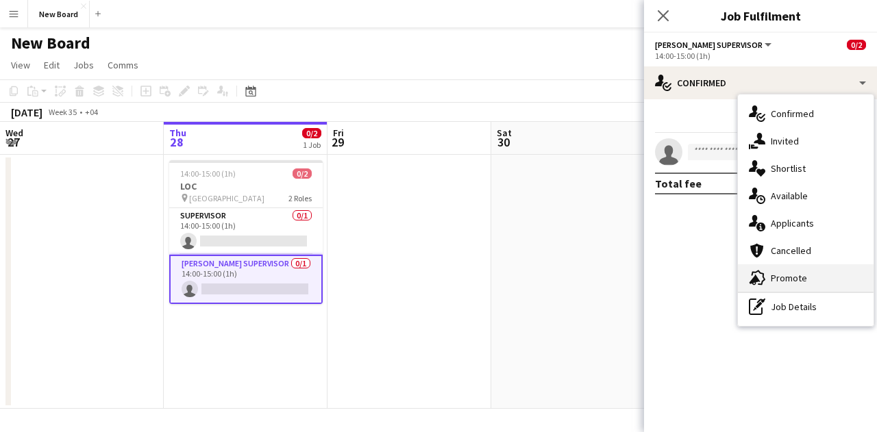
click at [784, 286] on div "advertising-megaphone Promote" at bounding box center [806, 278] width 136 height 27
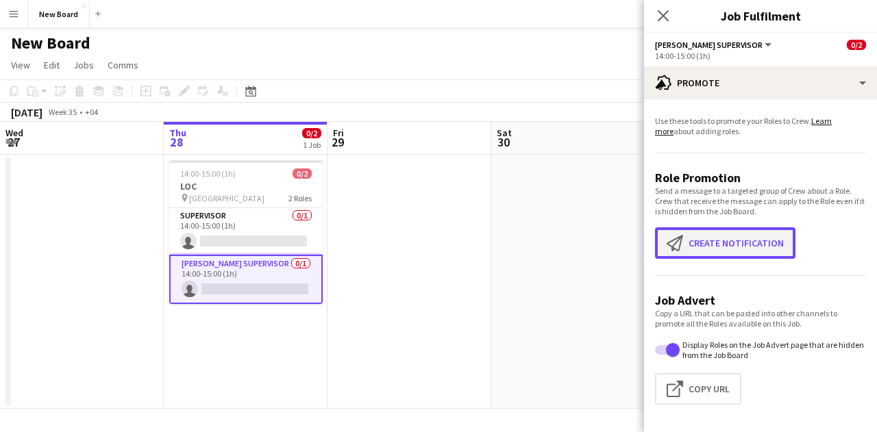
click at [754, 238] on button "Create notification Create notification" at bounding box center [725, 244] width 140 height 32
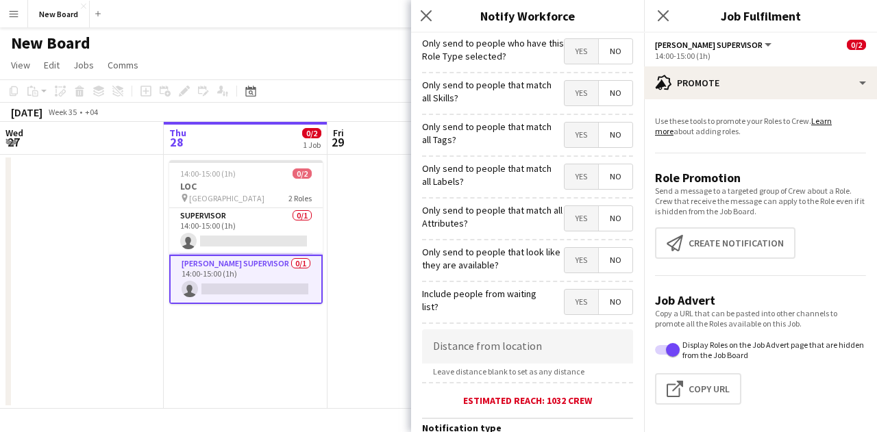
click at [568, 51] on span "Yes" at bounding box center [582, 51] width 34 height 25
click at [565, 101] on span "Yes" at bounding box center [582, 93] width 34 height 25
click at [569, 135] on span "Yes" at bounding box center [582, 135] width 34 height 25
click at [569, 169] on span "Yes" at bounding box center [582, 176] width 34 height 25
click at [569, 214] on span "Yes" at bounding box center [582, 218] width 34 height 25
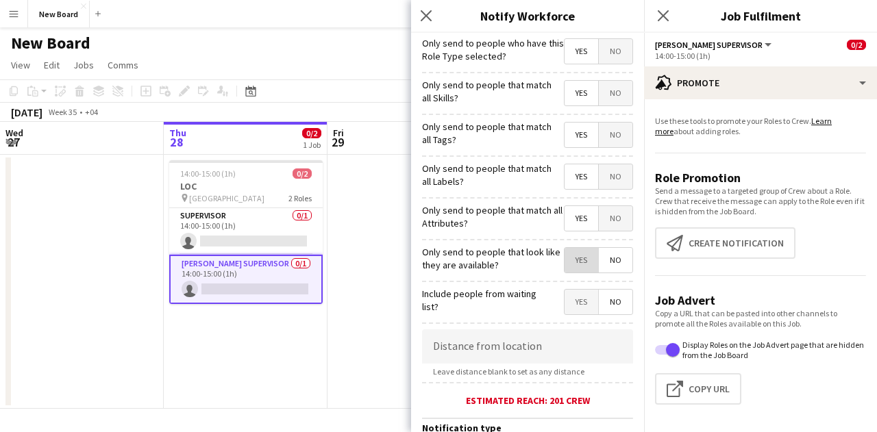
click at [572, 254] on span "Yes" at bounding box center [582, 260] width 34 height 25
click at [604, 309] on span "No" at bounding box center [616, 302] width 34 height 25
click at [518, 345] on input at bounding box center [527, 347] width 211 height 34
type input "****"
click at [385, 339] on app-date-cell at bounding box center [410, 282] width 164 height 254
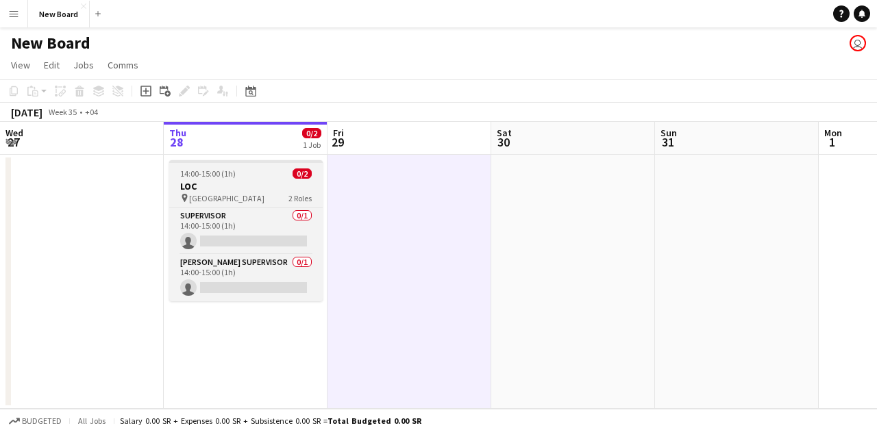
click at [210, 195] on span "[GEOGRAPHIC_DATA]" at bounding box center [226, 198] width 75 height 10
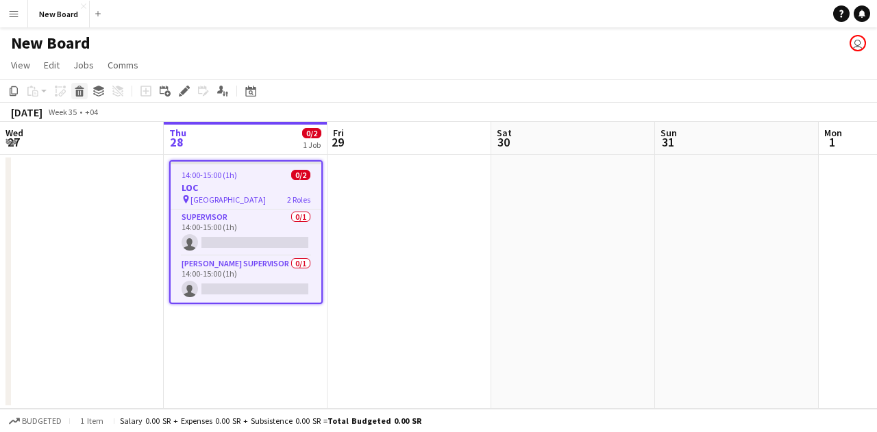
click at [79, 91] on icon at bounding box center [80, 93] width 8 height 7
